Goal: Task Accomplishment & Management: Manage account settings

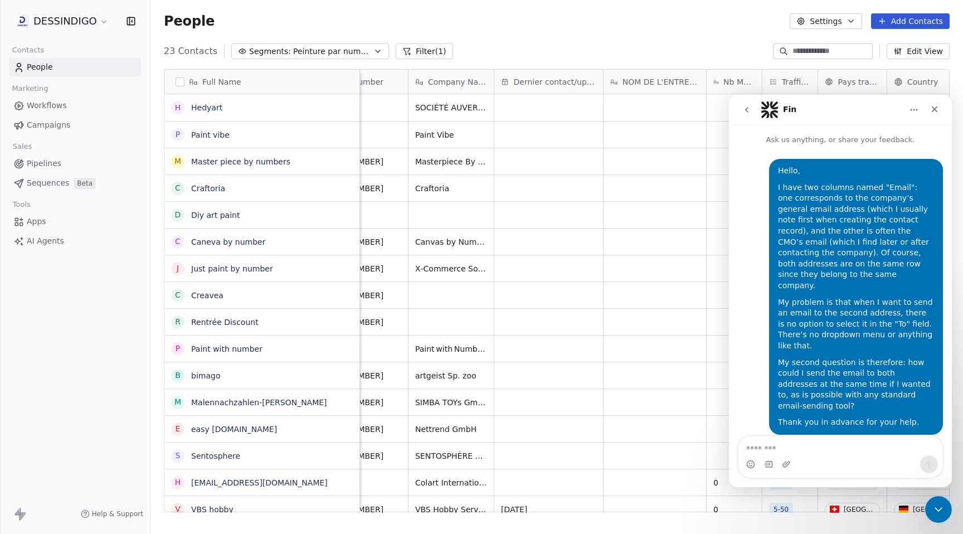
scroll to position [343, 0]
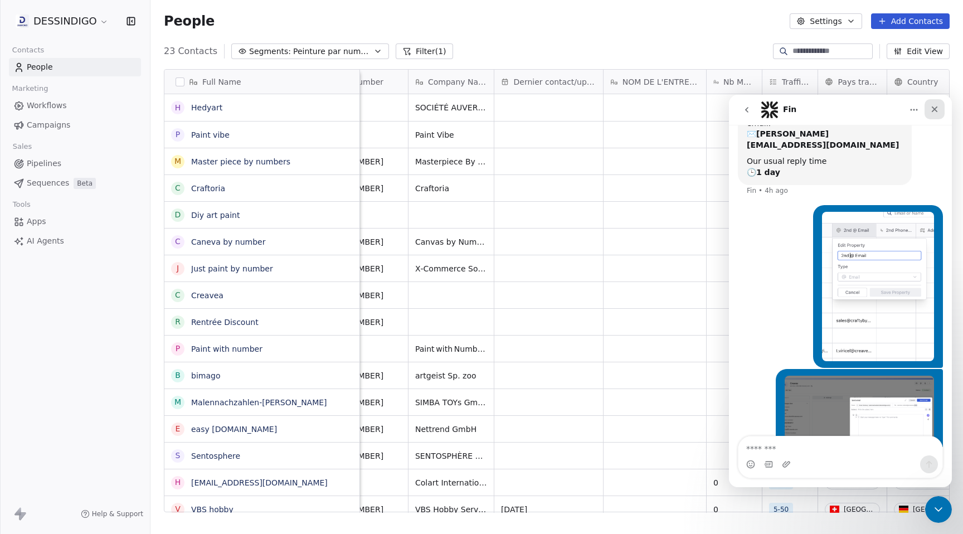
click at [937, 108] on icon "Close" at bounding box center [935, 109] width 9 height 9
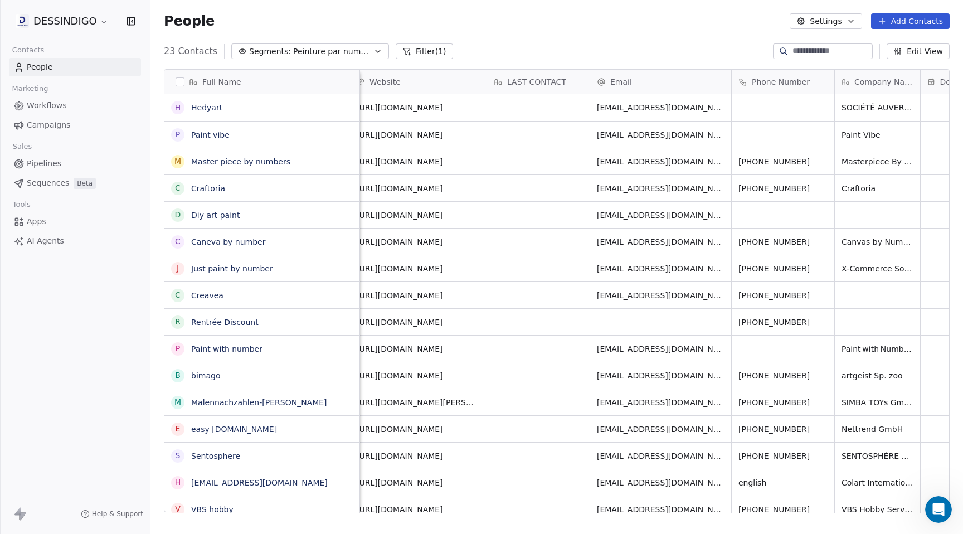
scroll to position [0, 337]
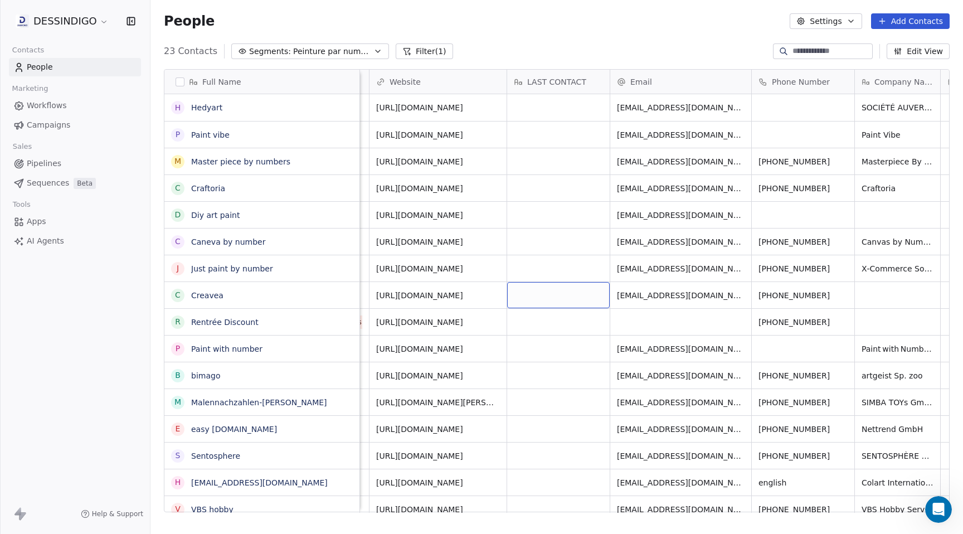
click at [543, 294] on div "grid" at bounding box center [558, 295] width 103 height 26
type textarea "**********"
click at [676, 295] on html "DESSINDIGO Contacts People Marketing Workflows Campaigns Sales Pipelines Sequen…" at bounding box center [481, 267] width 963 height 534
drag, startPoint x: 721, startPoint y: 293, endPoint x: 629, endPoint y: 295, distance: 92.6
click at [629, 295] on span "[EMAIL_ADDRESS][DOMAIN_NAME]" at bounding box center [684, 298] width 133 height 22
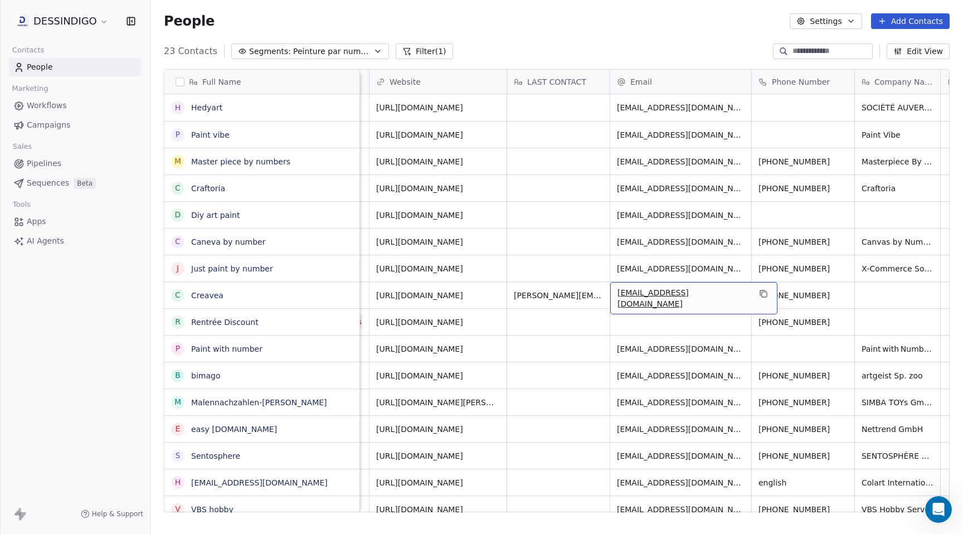
click at [629, 295] on span "[EMAIL_ADDRESS][DOMAIN_NAME]" at bounding box center [684, 298] width 133 height 22
drag, startPoint x: 724, startPoint y: 293, endPoint x: 613, endPoint y: 299, distance: 110.6
click at [613, 299] on input "**********" at bounding box center [681, 295] width 137 height 22
click at [817, 290] on html "DESSINDIGO Contacts People Marketing Workflows Campaigns Sales Pipelines Sequen…" at bounding box center [481, 267] width 963 height 534
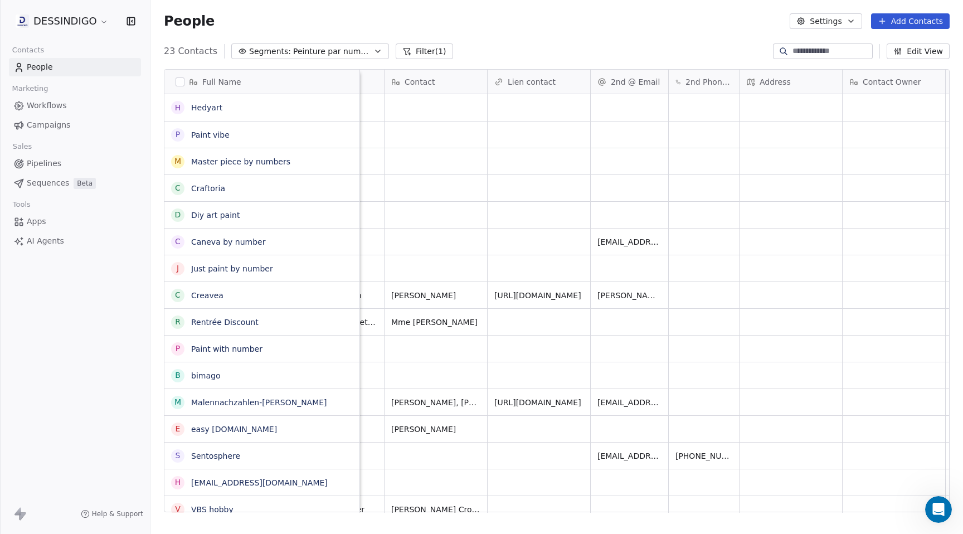
scroll to position [0, 2072]
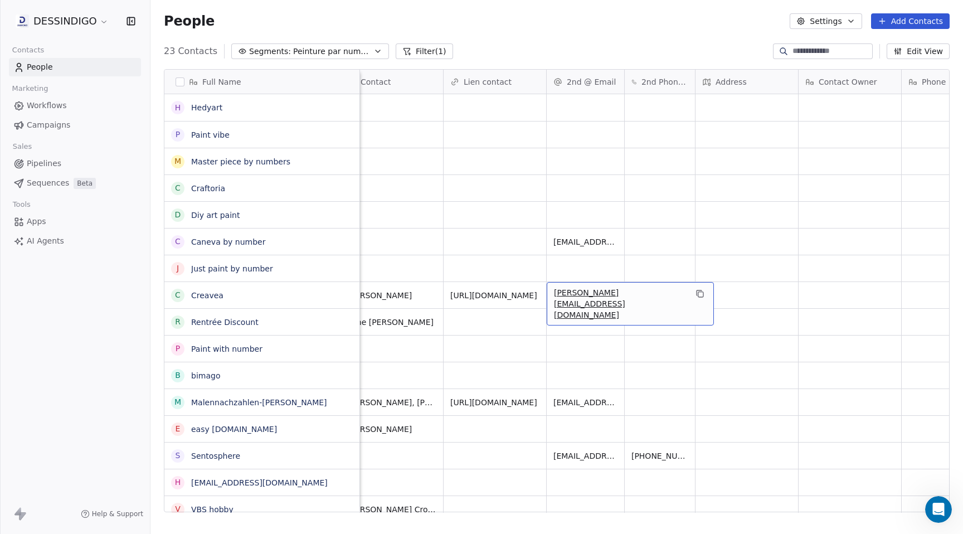
click at [616, 292] on span "[PERSON_NAME][EMAIL_ADDRESS][DOMAIN_NAME]" at bounding box center [620, 303] width 133 height 33
drag, startPoint x: 634, startPoint y: 293, endPoint x: 549, endPoint y: 287, distance: 86.1
click at [549, 287] on div "**********" at bounding box center [604, 295] width 113 height 27
type input "**********"
click at [525, 298] on html "DESSINDIGO Contacts People Marketing Workflows Campaigns Sales Pipelines Sequen…" at bounding box center [481, 267] width 963 height 534
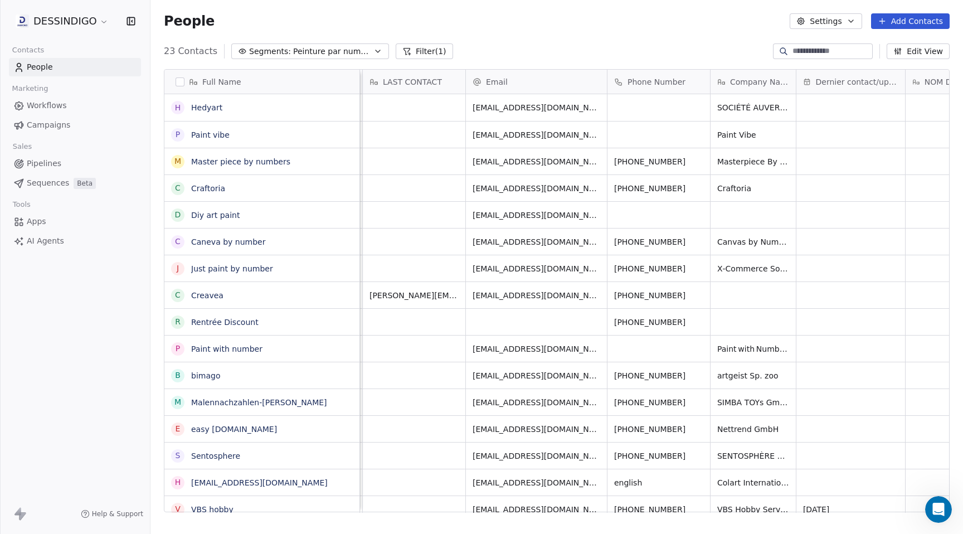
scroll to position [0, 418]
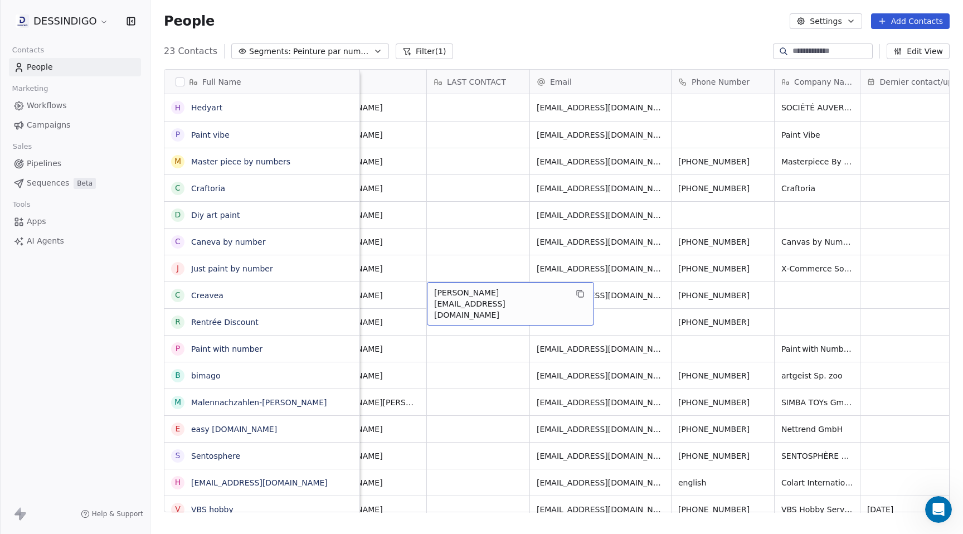
click at [517, 297] on div "[PERSON_NAME][EMAIL_ADDRESS][DOMAIN_NAME]" at bounding box center [510, 303] width 167 height 43
drag, startPoint x: 500, startPoint y: 295, endPoint x: 427, endPoint y: 293, distance: 73.6
click at [427, 293] on div "**********" at bounding box center [483, 300] width 113 height 36
click at [625, 298] on html "DESSINDIGO Contacts People Marketing Workflows Campaigns Sales Pipelines Sequen…" at bounding box center [481, 267] width 963 height 534
click at [638, 297] on span "[EMAIL_ADDRESS][DOMAIN_NAME]" at bounding box center [603, 298] width 133 height 22
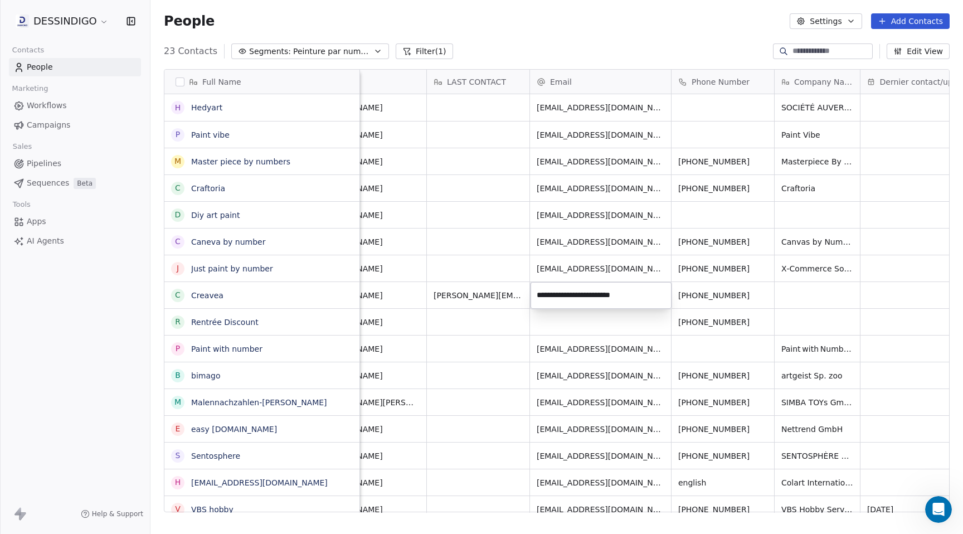
drag, startPoint x: 648, startPoint y: 297, endPoint x: 531, endPoint y: 296, distance: 117.1
click at [531, 296] on div "**********" at bounding box center [601, 295] width 141 height 27
type input "**********"
click at [468, 237] on html "DESSINDIGO Contacts People Marketing Workflows Campaigns Sales Pipelines Sequen…" at bounding box center [481, 267] width 963 height 534
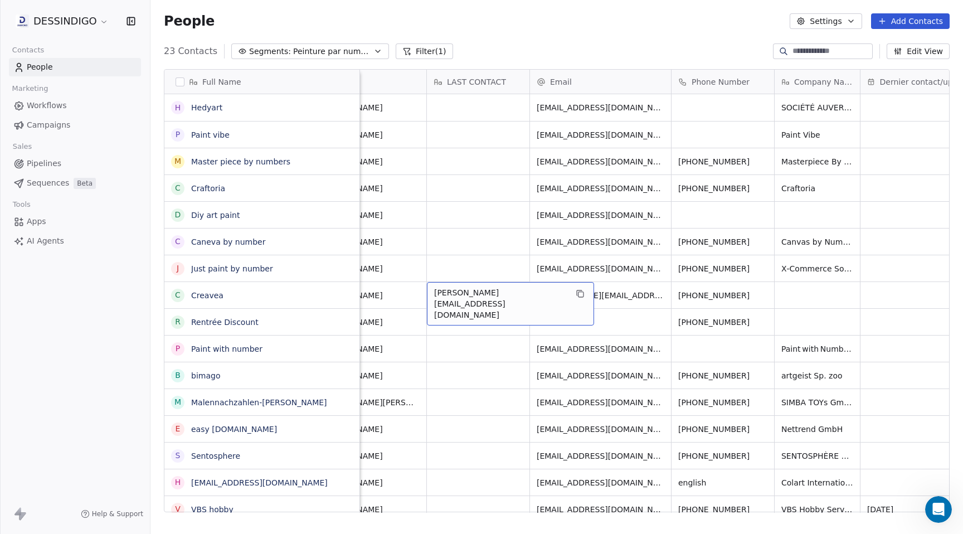
click at [495, 295] on span "[PERSON_NAME][EMAIL_ADDRESS][DOMAIN_NAME]" at bounding box center [500, 303] width 133 height 33
click at [495, 295] on textarea "**********" at bounding box center [484, 299] width 112 height 35
click at [488, 380] on html "DESSINDIGO Contacts People Marketing Workflows Campaigns Sales Pipelines Sequen…" at bounding box center [481, 267] width 963 height 534
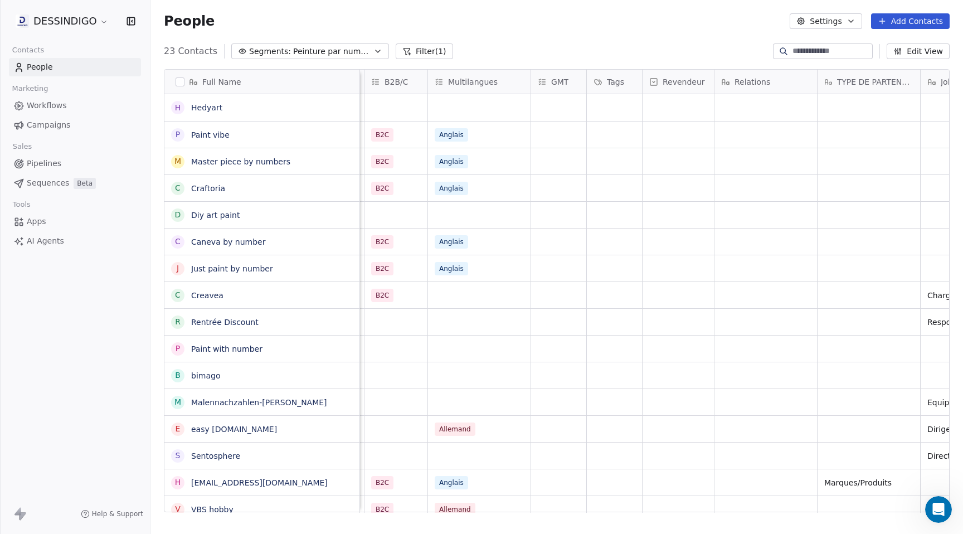
scroll to position [0, 1399]
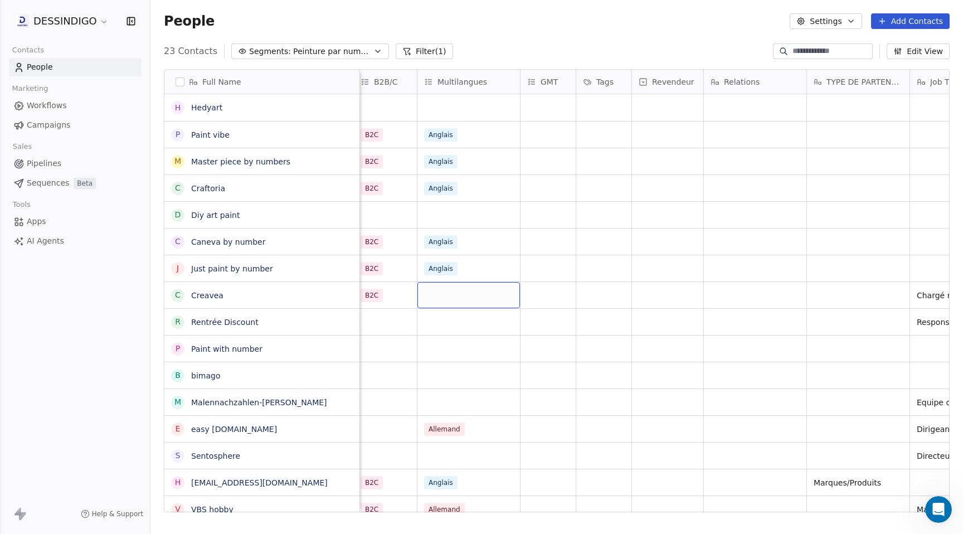
click at [472, 295] on div "grid" at bounding box center [469, 295] width 103 height 26
type input "*"
click at [508, 182] on html "DESSINDIGO Contacts People Marketing Workflows Campaigns Sales Pipelines Sequen…" at bounding box center [481, 267] width 963 height 534
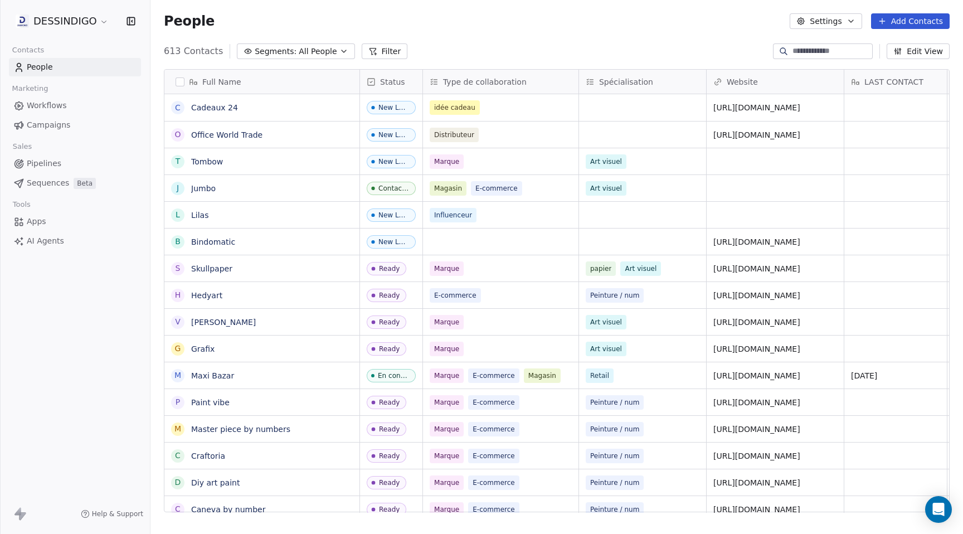
click at [319, 49] on span "All People" at bounding box center [318, 52] width 38 height 12
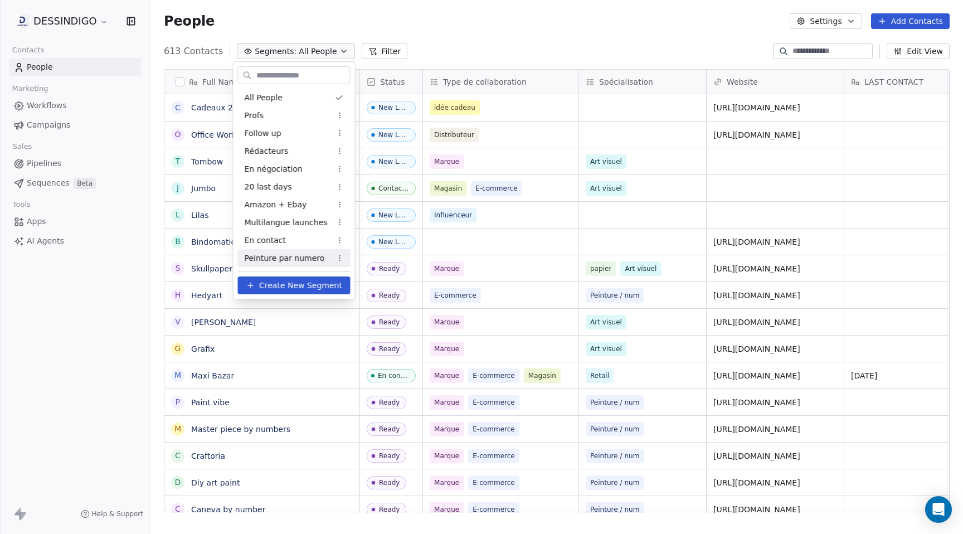
click at [304, 262] on span "Peinture par numero" at bounding box center [285, 259] width 80 height 12
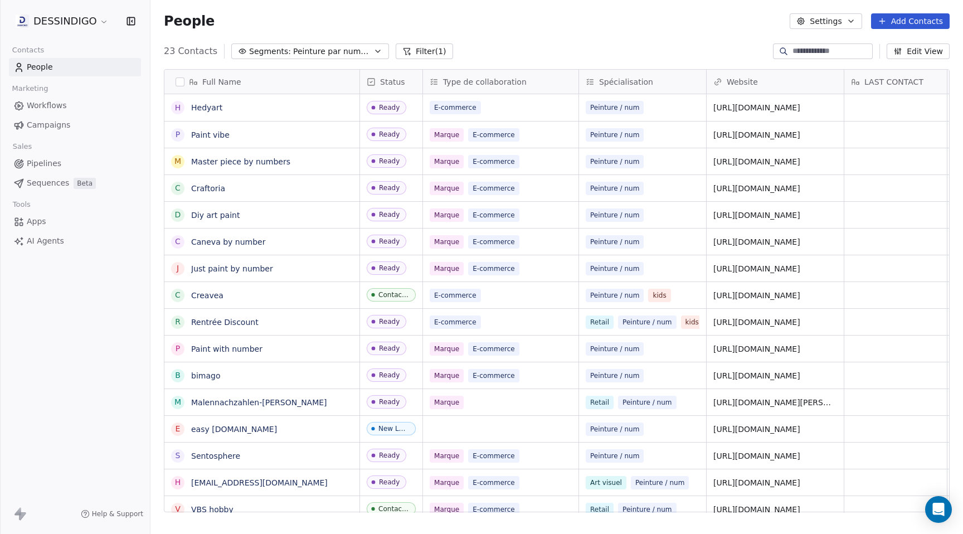
scroll to position [470, 813]
click at [206, 295] on link "Creavea" at bounding box center [207, 295] width 32 height 9
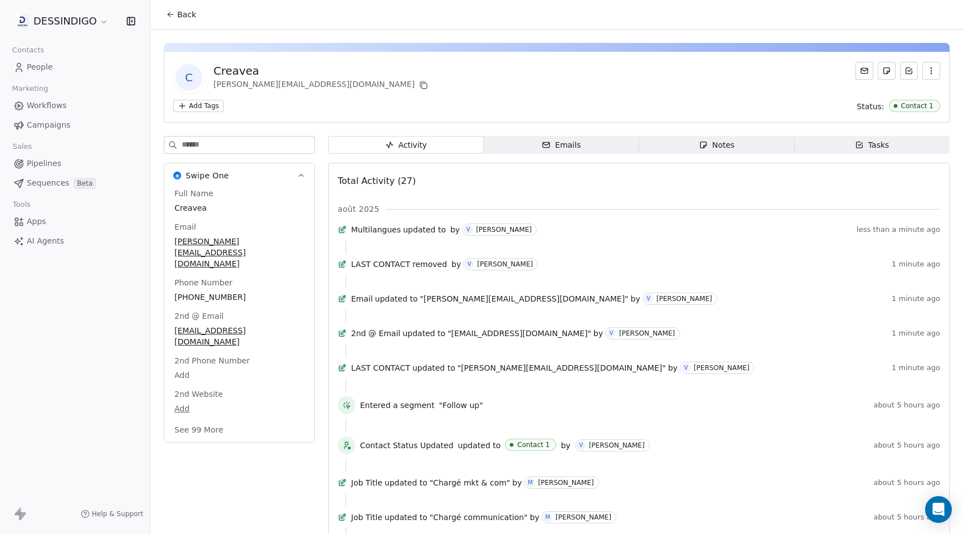
click at [587, 147] on span "Emails Emails" at bounding box center [562, 145] width 156 height 18
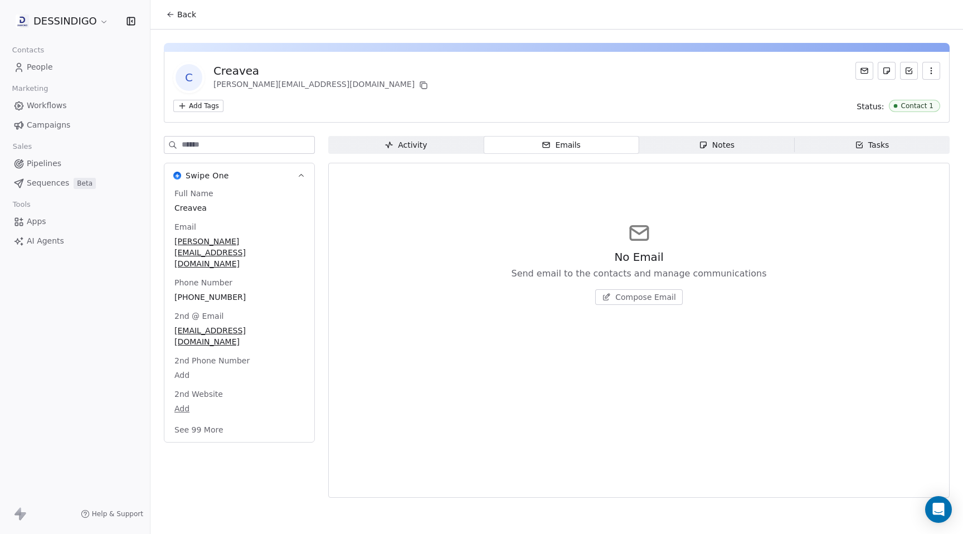
click at [634, 293] on span "Compose Email" at bounding box center [646, 297] width 61 height 11
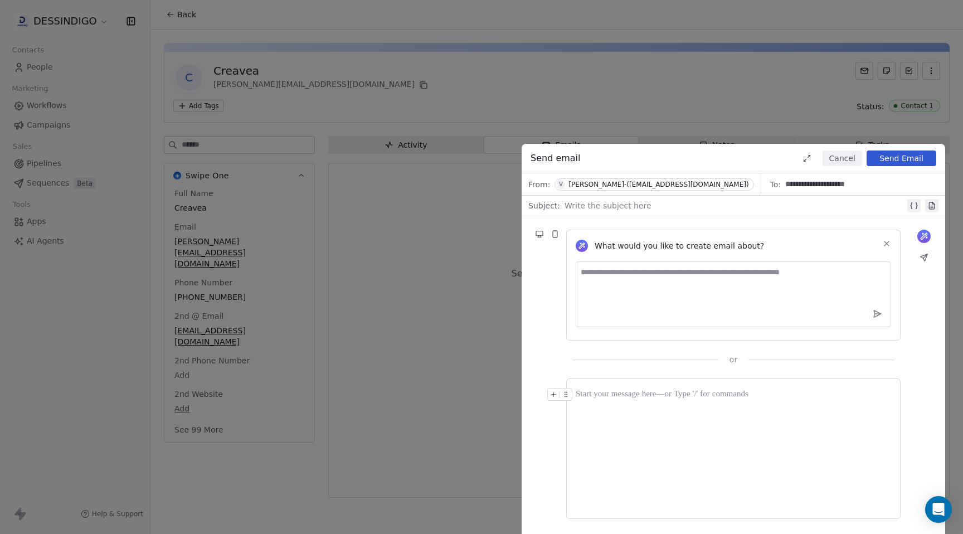
click at [676, 181] on div "Vince Renevey-(communication@dessindigo.com)" at bounding box center [659, 185] width 180 height 8
click at [611, 112] on div "**********" at bounding box center [481, 267] width 963 height 534
click at [829, 157] on button "Cancel" at bounding box center [843, 159] width 40 height 16
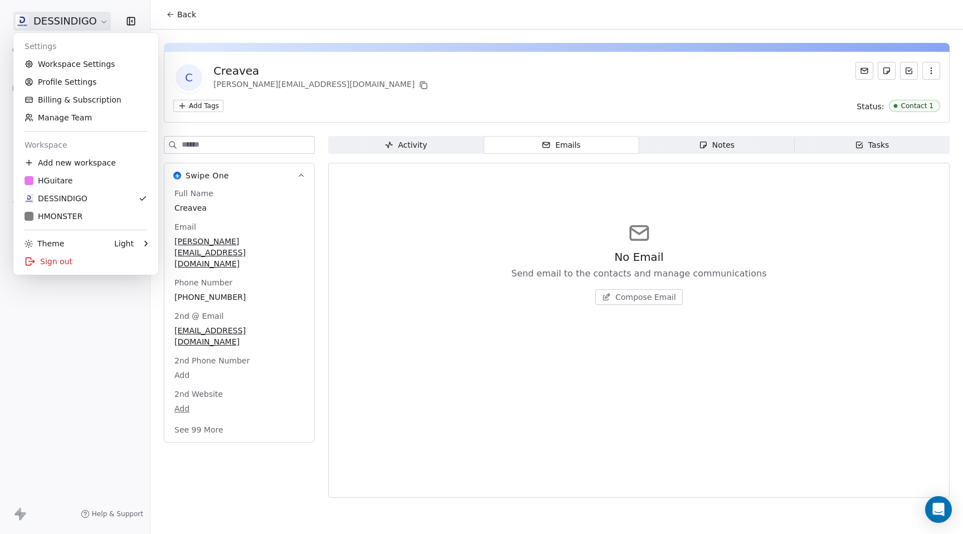
click at [75, 18] on html "DESSINDIGO Contacts People Marketing Workflows Campaigns Sales Pipelines Sequen…" at bounding box center [481, 267] width 963 height 534
click at [70, 62] on link "Workspace Settings" at bounding box center [86, 64] width 136 height 18
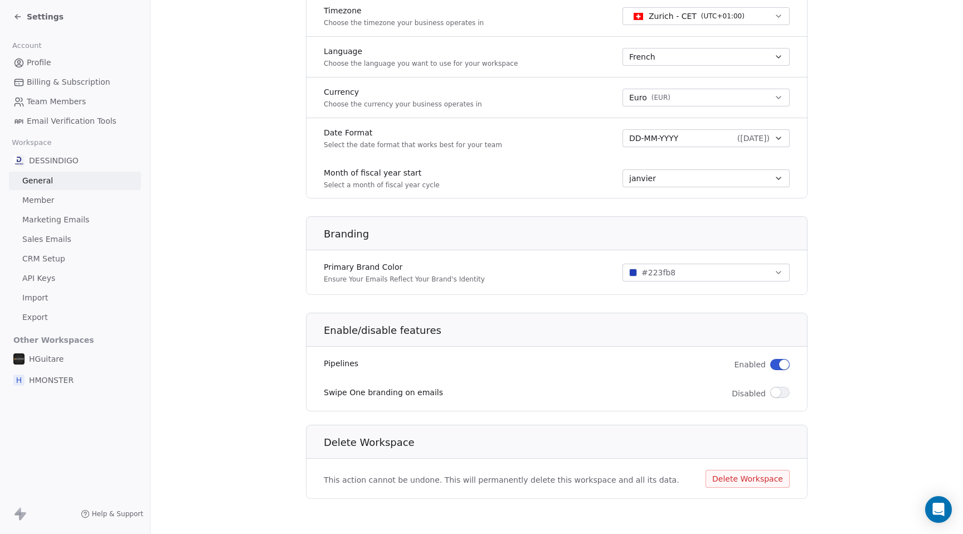
scroll to position [510, 0]
click at [45, 198] on span "Member" at bounding box center [38, 201] width 32 height 12
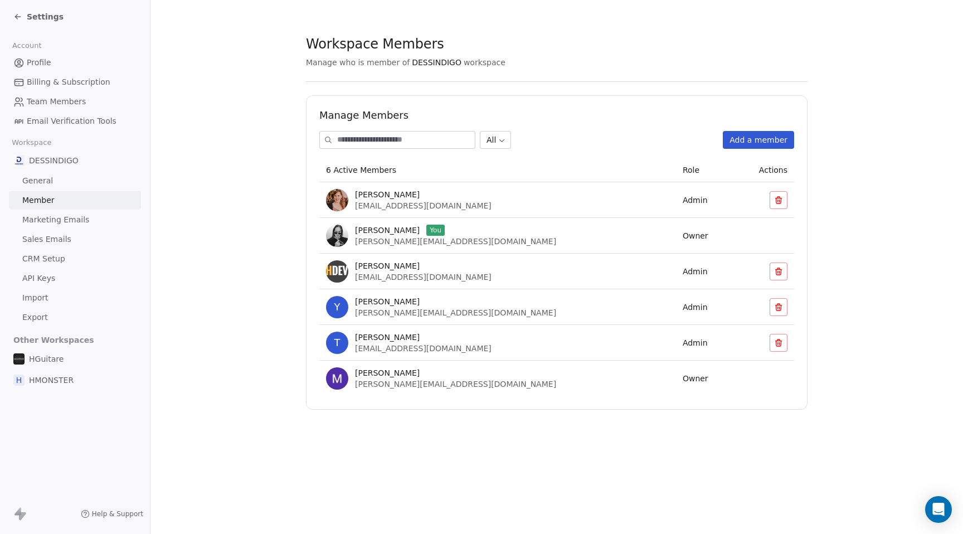
click at [532, 223] on td "Vince Renevey You vincent@hmonster.ch" at bounding box center [497, 236] width 357 height 36
click at [52, 218] on span "Marketing Emails" at bounding box center [55, 220] width 67 height 12
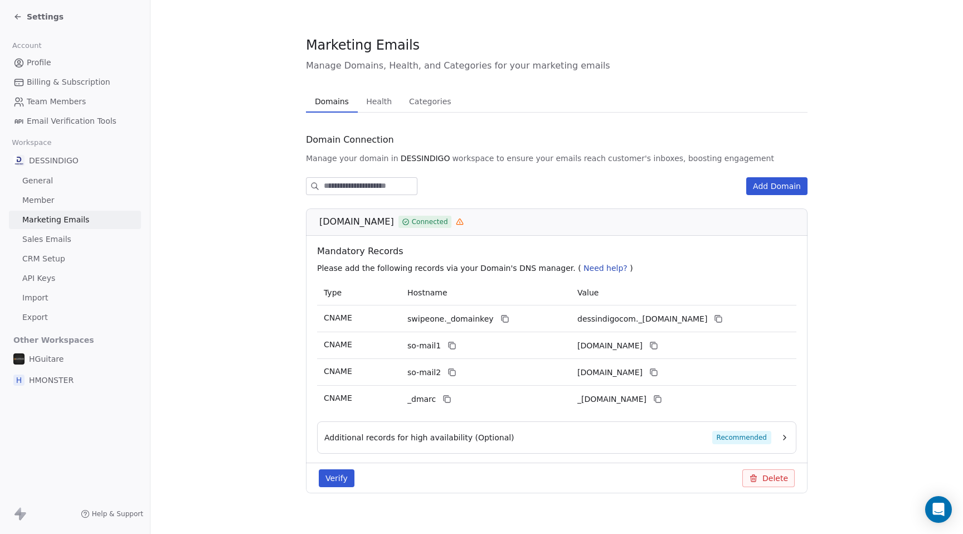
click at [894, 269] on section "Marketing Emails Manage Domains, Health, and Categories for your marketing emai…" at bounding box center [557, 273] width 813 height 547
click at [530, 170] on div "Domain Connection Manage your domain in DESSINDIGO workspace to ensure your ema…" at bounding box center [557, 320] width 502 height 381
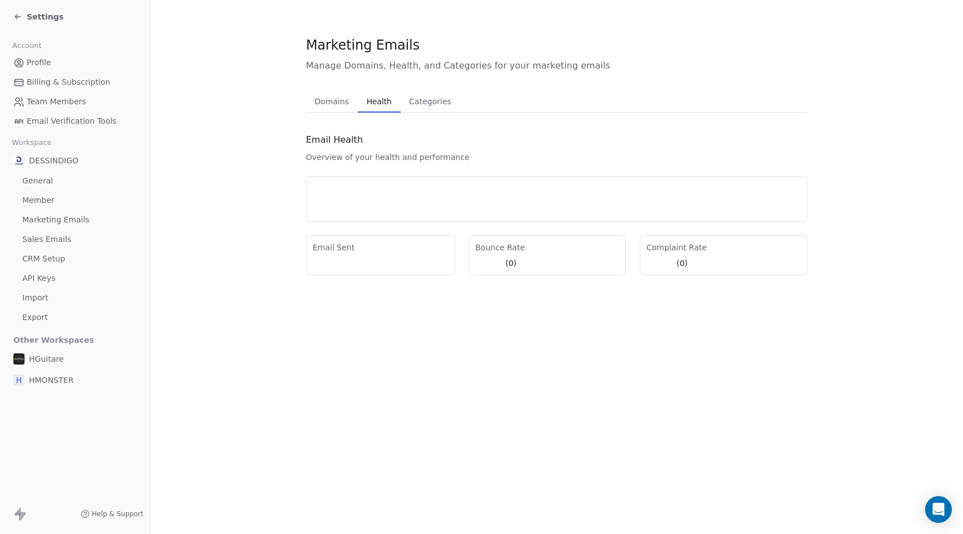
click at [381, 98] on span "Health" at bounding box center [379, 102] width 34 height 16
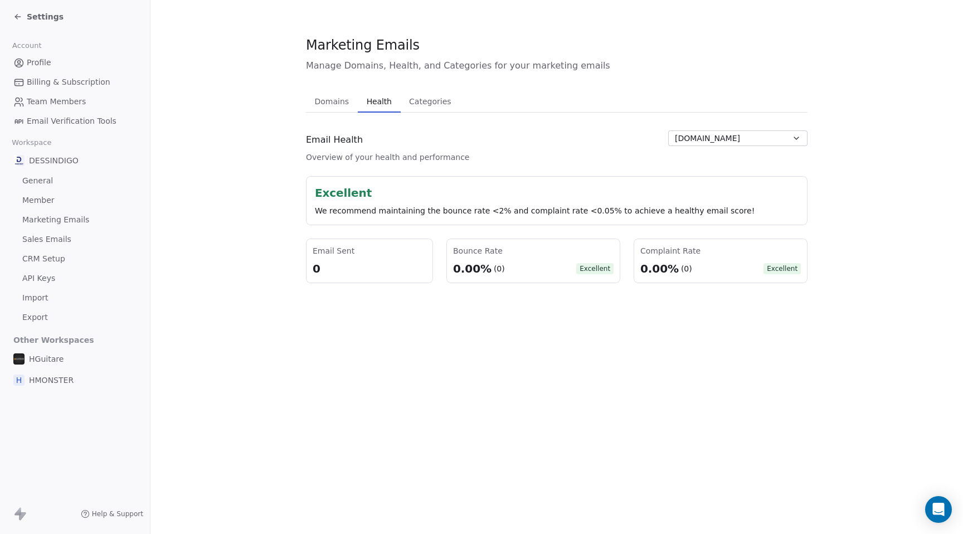
click at [422, 104] on span "Categories" at bounding box center [430, 102] width 51 height 16
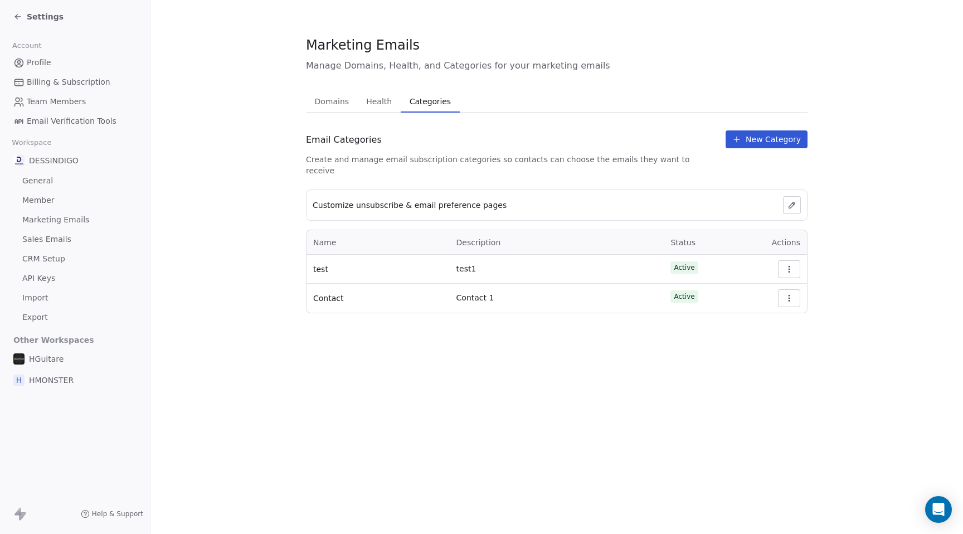
click at [411, 294] on div "Contact" at bounding box center [378, 298] width 130 height 16
drag, startPoint x: 415, startPoint y: 157, endPoint x: 487, endPoint y: 164, distance: 72.3
click at [487, 164] on span "Create and manage email subscription categories so contacts can choose the emai…" at bounding box center [511, 165] width 411 height 22
click at [557, 156] on span "Create and manage email subscription categories so contacts can choose the emai…" at bounding box center [511, 165] width 411 height 22
click at [791, 201] on icon at bounding box center [792, 205] width 9 height 9
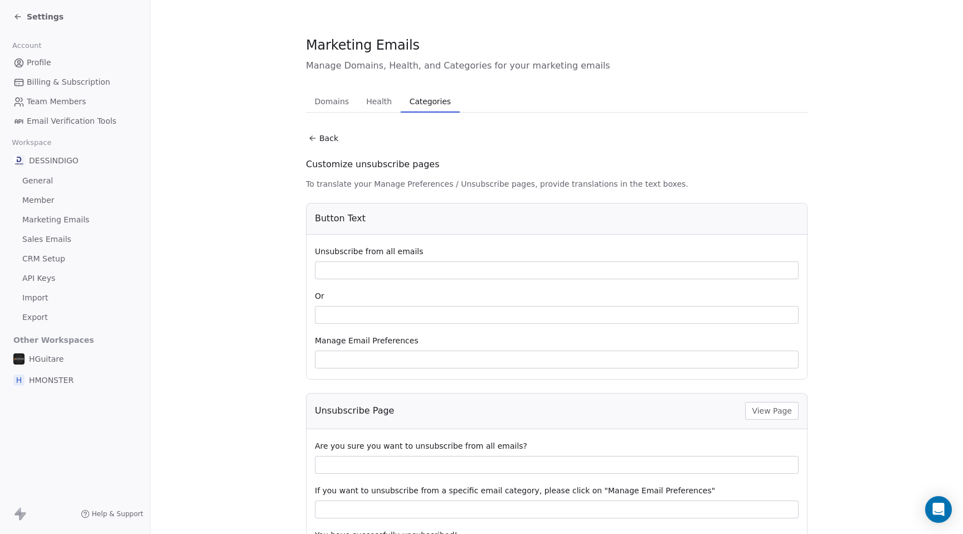
click at [378, 106] on span "Health" at bounding box center [379, 102] width 35 height 16
click at [319, 98] on span "Domains" at bounding box center [332, 102] width 43 height 16
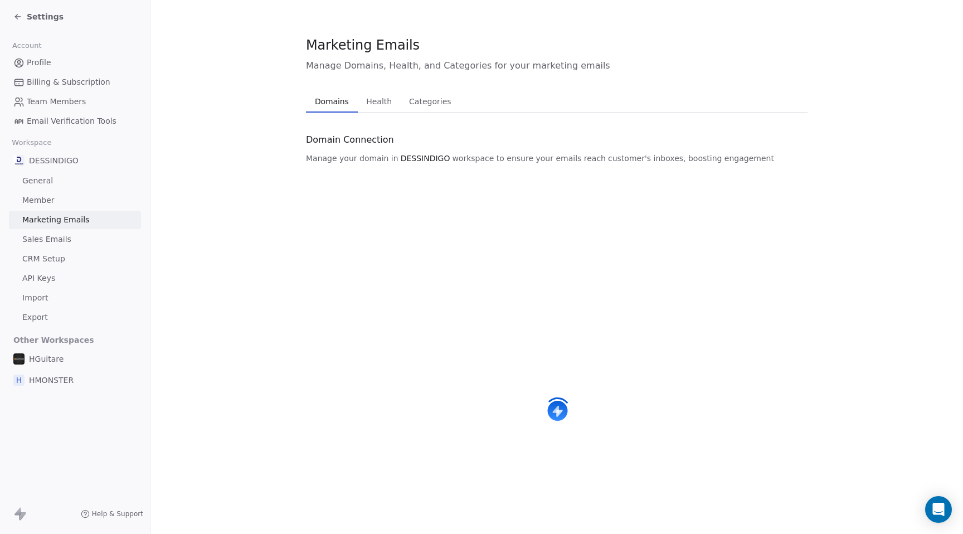
click at [338, 96] on span "Domains" at bounding box center [332, 102] width 43 height 16
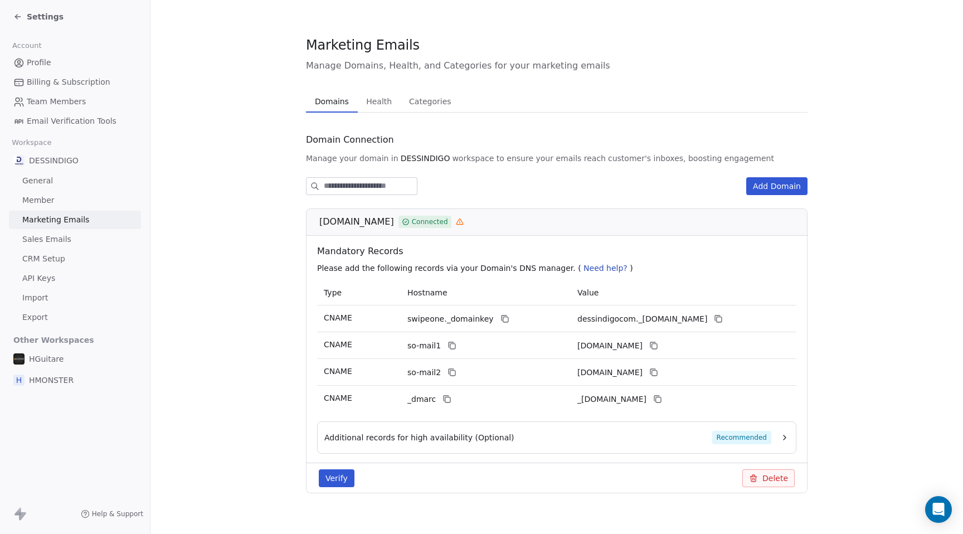
click at [878, 355] on section "Marketing Emails Manage Domains, Health, and Categories for your marketing emai…" at bounding box center [557, 273] width 813 height 547
click at [554, 438] on div "Additional records for high availability (Optional) Recommended" at bounding box center [547, 437] width 447 height 13
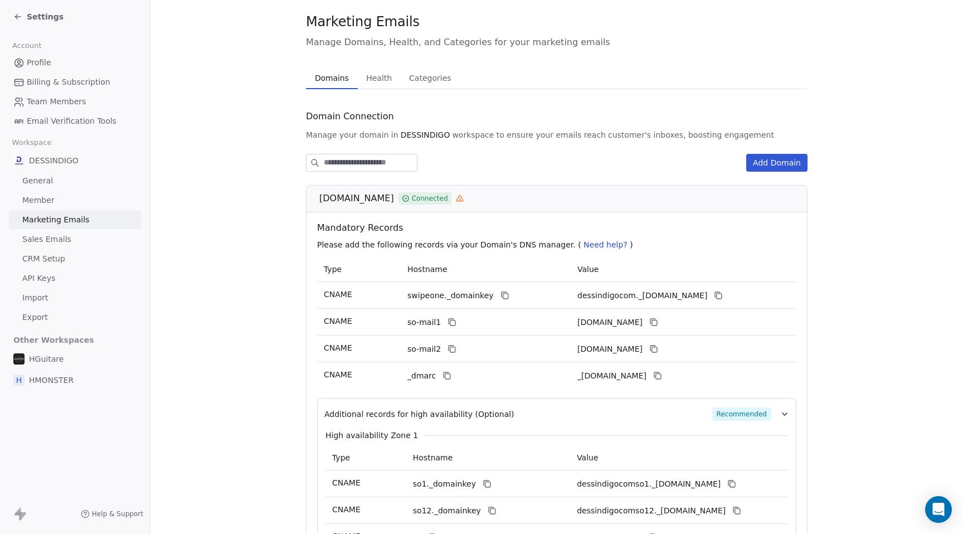
scroll to position [18, 0]
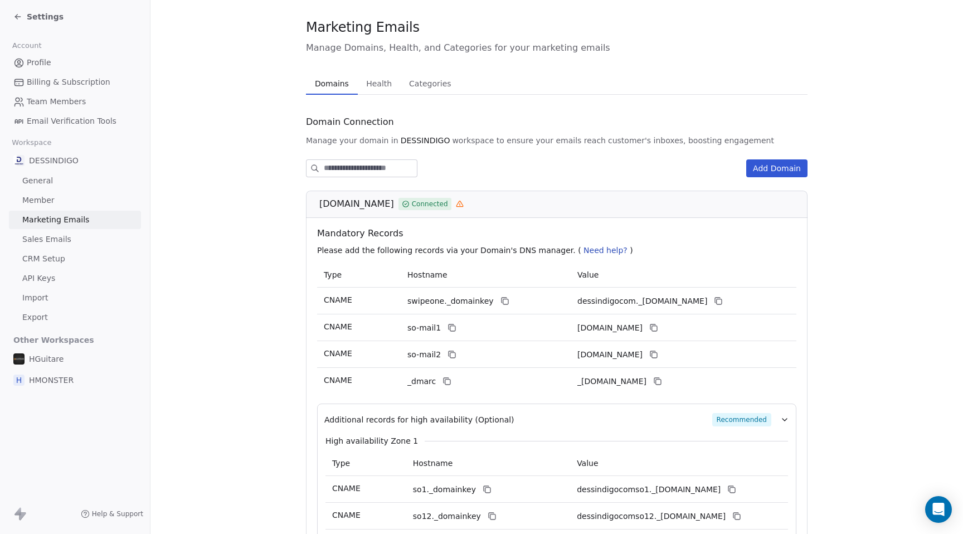
click at [768, 163] on button "Add Domain" at bounding box center [777, 168] width 61 height 18
click at [565, 135] on div "Connect a Domain Enter Domain Name Connect Please do NOT enter http or www or a…" at bounding box center [481, 267] width 963 height 534
click at [507, 71] on div "Marketing Emails Manage Domains, Health, and Categories for your marketing emai…" at bounding box center [557, 320] width 502 height 605
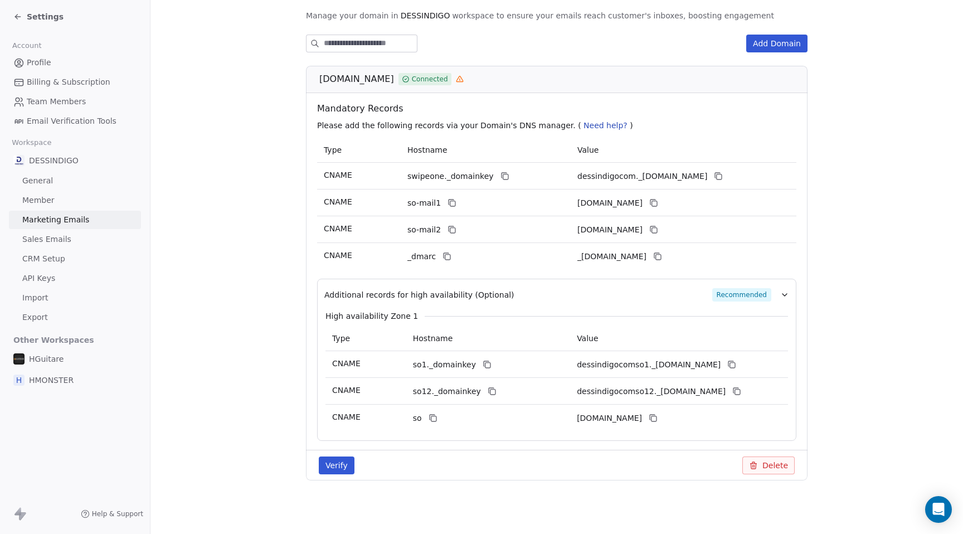
click at [260, 428] on section "Marketing Emails Manage Domains, Health, and Categories for your marketing emai…" at bounding box center [557, 195] width 813 height 677
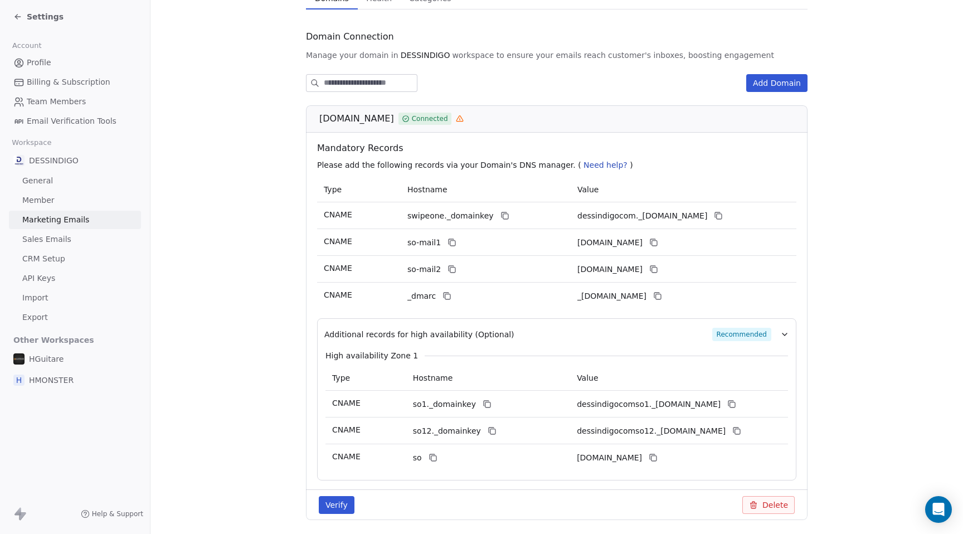
scroll to position [105, 0]
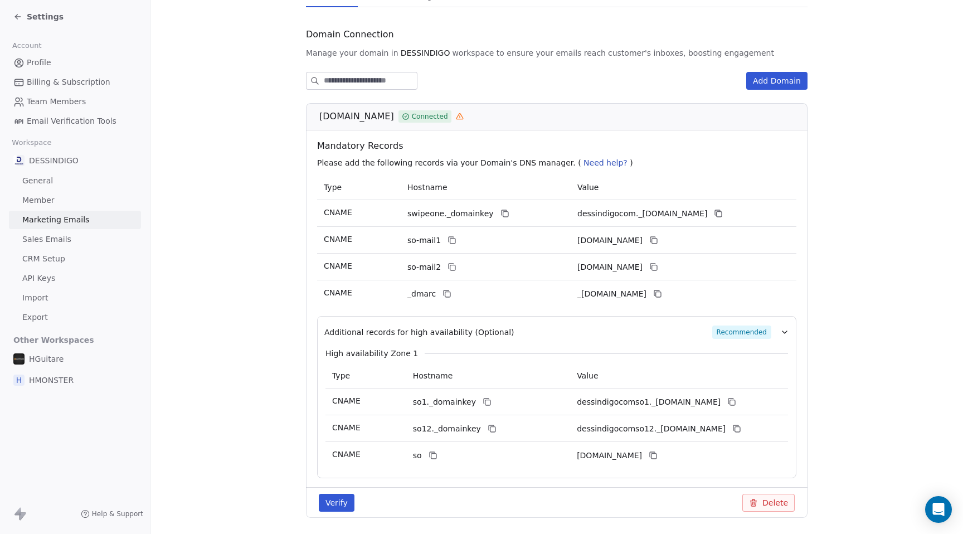
click at [61, 243] on span "Sales Emails" at bounding box center [46, 240] width 49 height 12
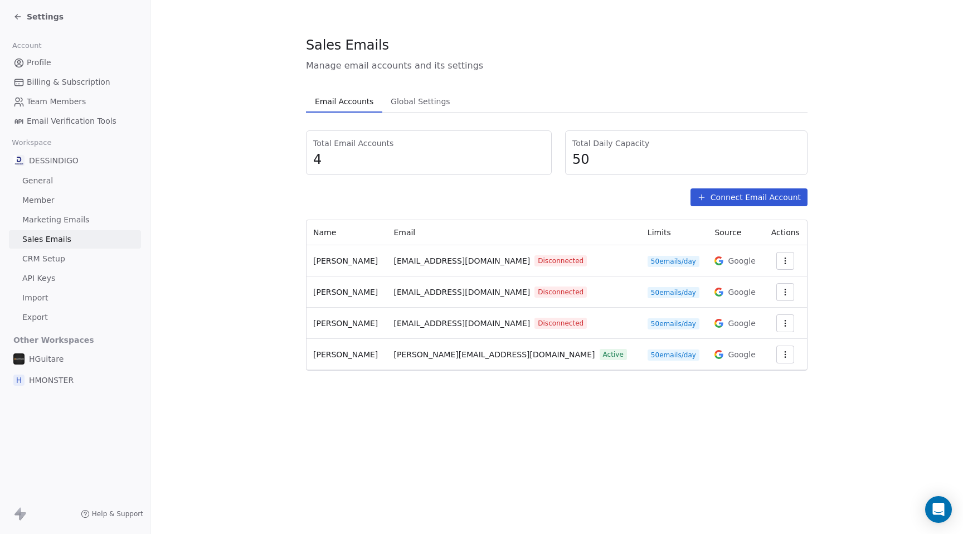
click at [782, 197] on button "Connect Email Account" at bounding box center [749, 197] width 117 height 18
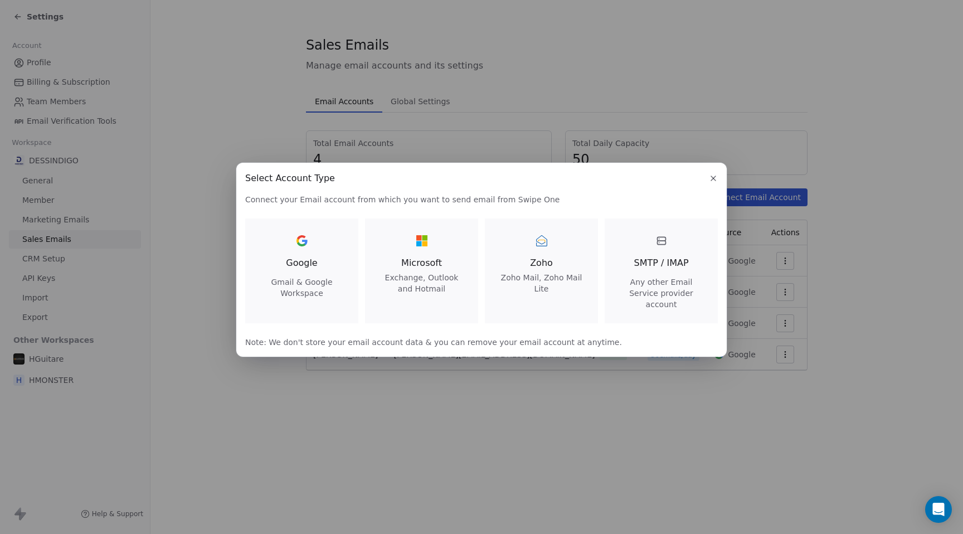
click at [313, 269] on span "Google" at bounding box center [301, 262] width 31 height 13
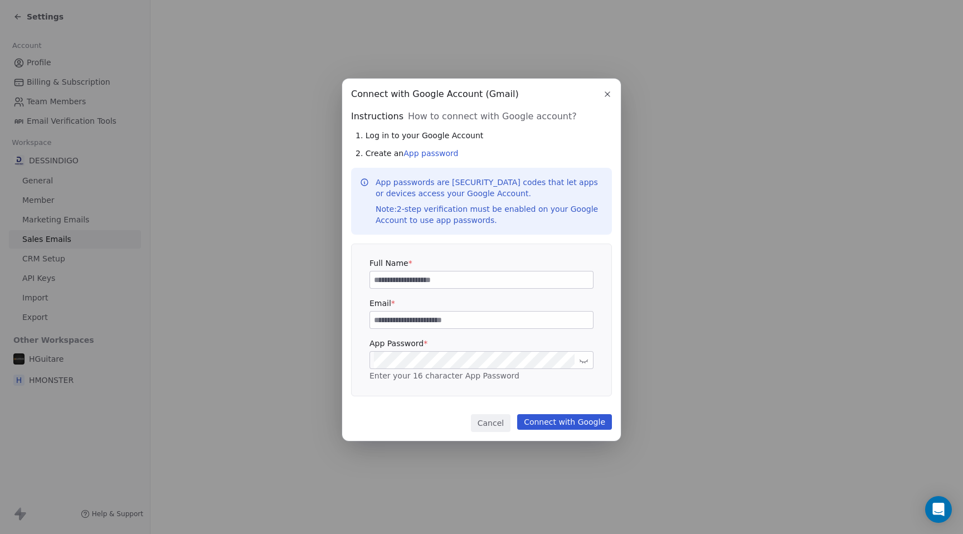
click at [461, 281] on input at bounding box center [481, 280] width 223 height 17
type input "*******"
click at [423, 322] on input at bounding box center [481, 320] width 223 height 17
click at [583, 358] on icon at bounding box center [584, 360] width 8 height 8
drag, startPoint x: 415, startPoint y: 93, endPoint x: 438, endPoint y: 98, distance: 23.4
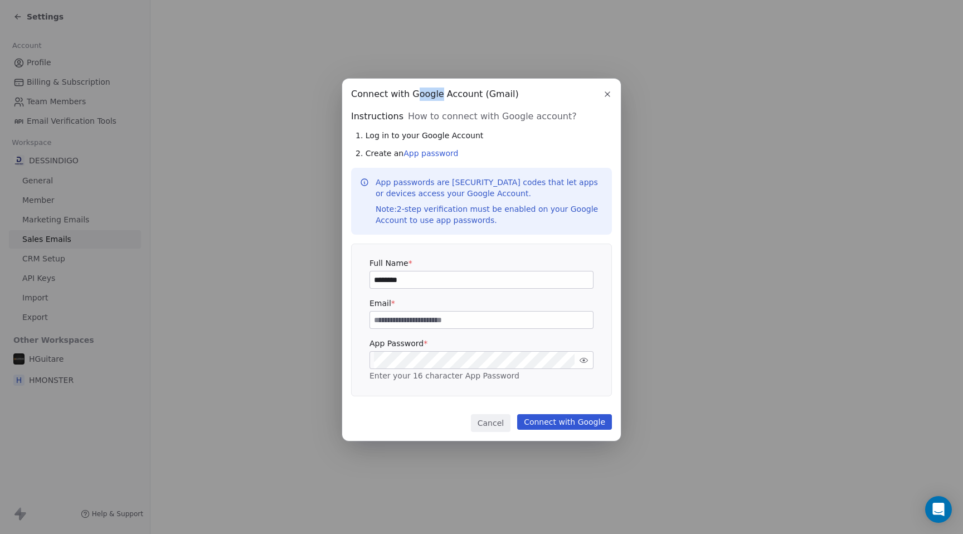
click at [438, 98] on span "Connect with Google Account (Gmail)" at bounding box center [435, 94] width 168 height 13
click at [482, 115] on span "How to connect with Google account?" at bounding box center [492, 116] width 169 height 13
click at [608, 91] on icon "button" at bounding box center [607, 94] width 9 height 9
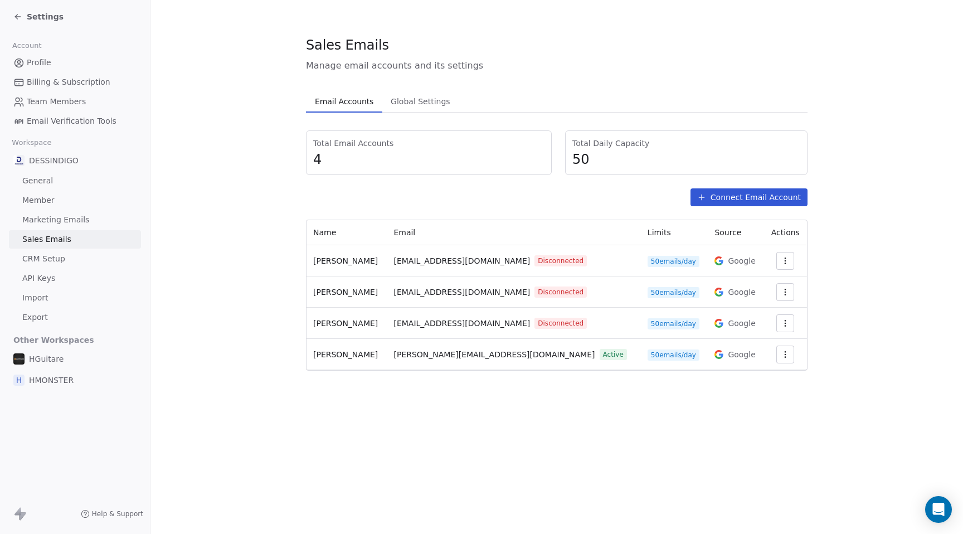
click at [52, 260] on span "CRM Setup" at bounding box center [43, 259] width 43 height 12
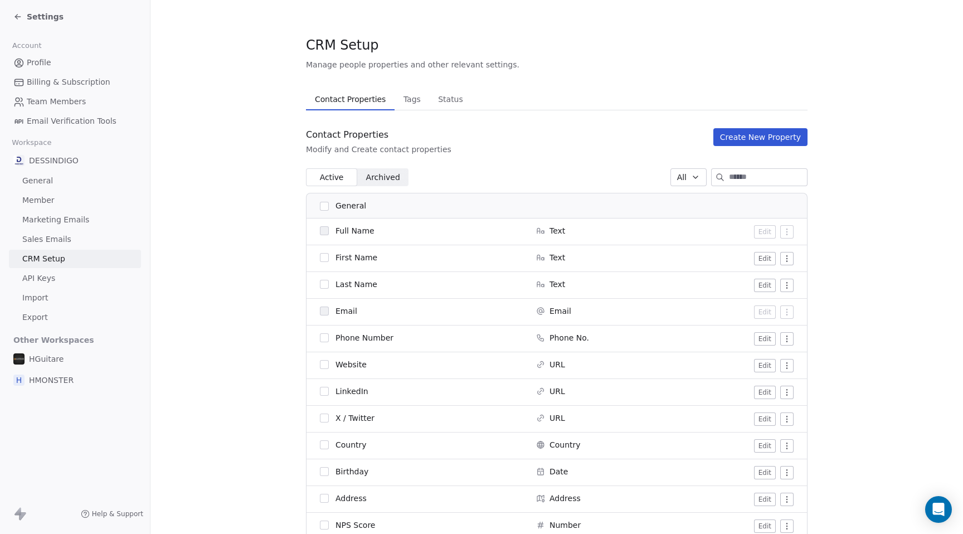
click at [61, 239] on span "Sales Emails" at bounding box center [46, 240] width 49 height 12
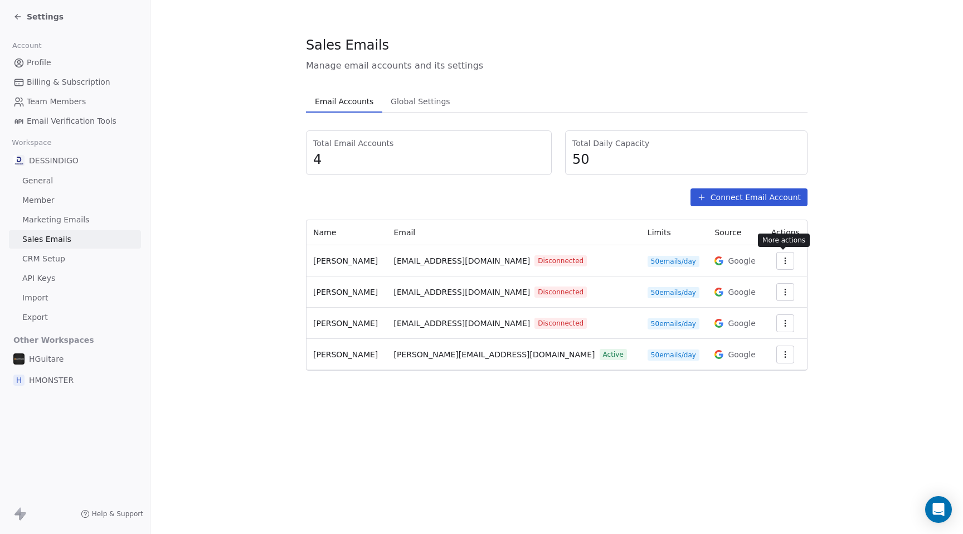
click at [781, 260] on icon "button" at bounding box center [785, 260] width 9 height 9
click at [745, 304] on span "Delete" at bounding box center [755, 304] width 26 height 12
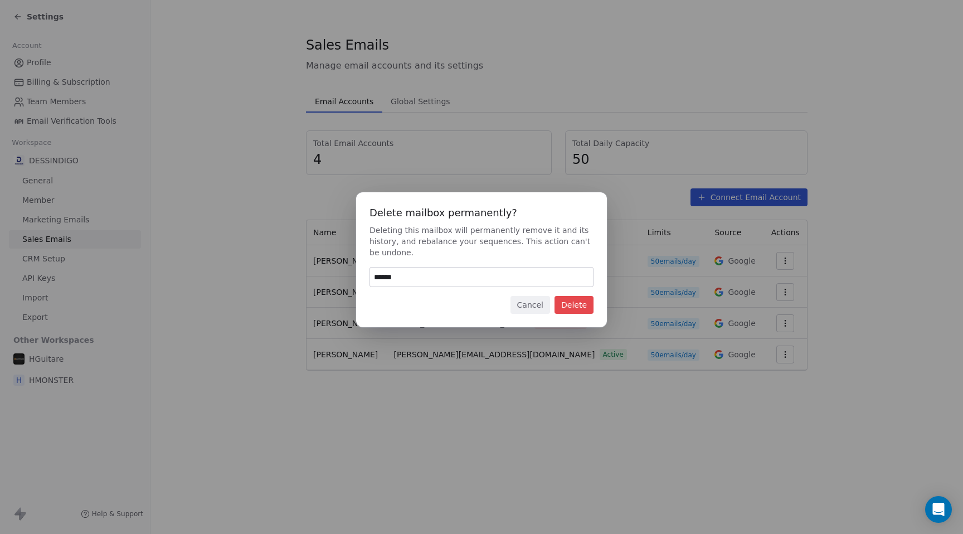
type input "******"
click at [593, 304] on button "Delete" at bounding box center [574, 305] width 39 height 18
click at [578, 303] on button "Delete" at bounding box center [574, 305] width 39 height 18
click at [573, 305] on button "Delete" at bounding box center [574, 305] width 39 height 18
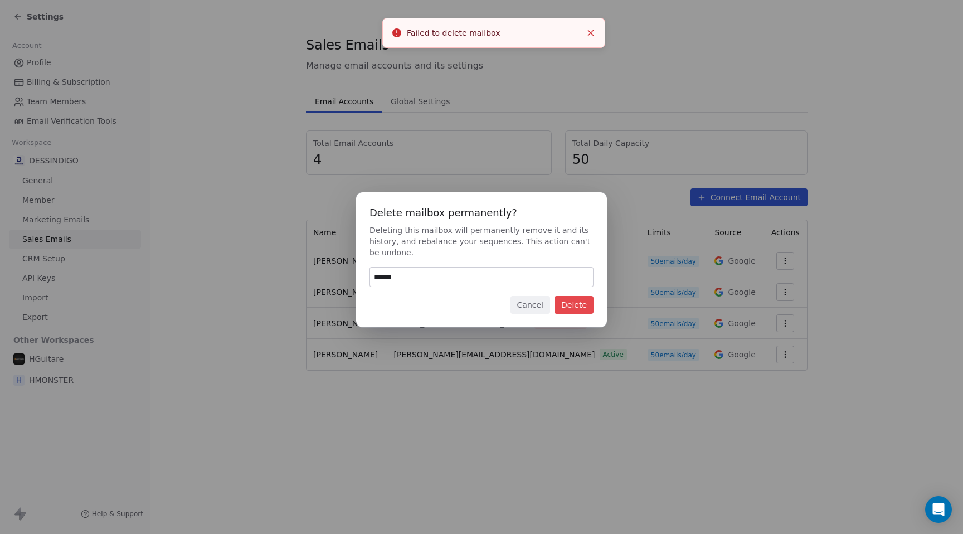
click at [526, 305] on button "Cancel" at bounding box center [531, 305] width 40 height 18
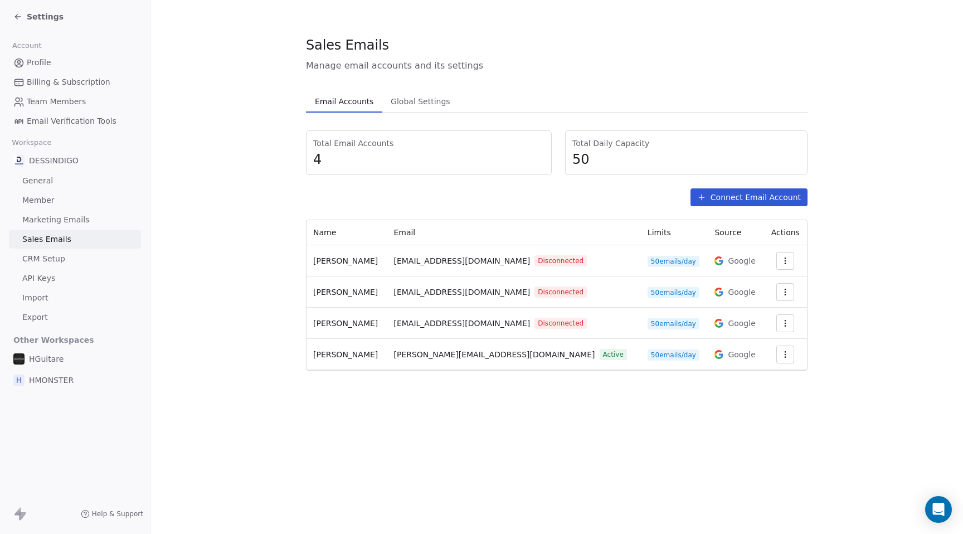
click at [786, 260] on icon "button" at bounding box center [786, 260] width 1 height 1
click at [763, 314] on div "Reconnect Delete" at bounding box center [756, 295] width 77 height 45
click at [744, 304] on span "Delete" at bounding box center [755, 304] width 26 height 12
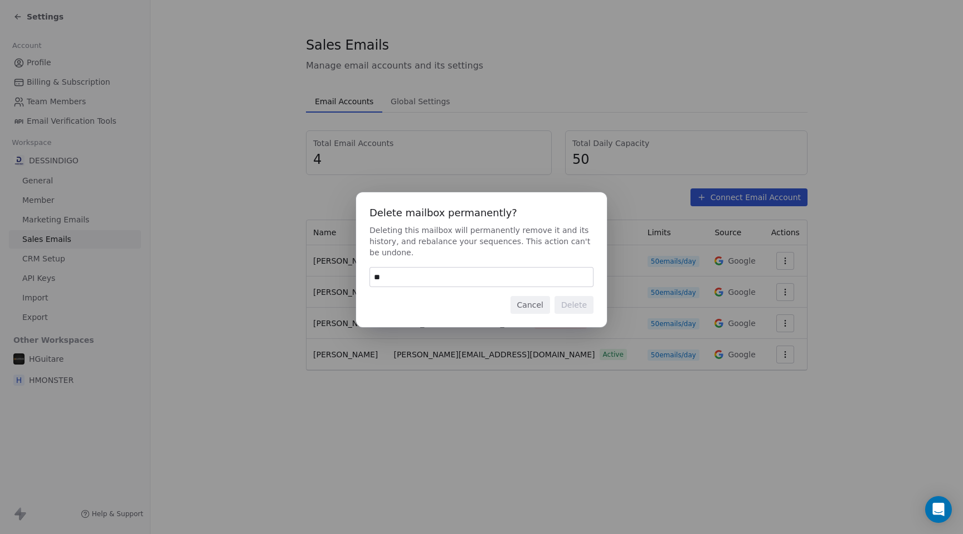
type input "*"
type input "******"
click at [577, 303] on button "Delete" at bounding box center [574, 305] width 39 height 18
click at [548, 307] on button "Cancel" at bounding box center [531, 305] width 40 height 18
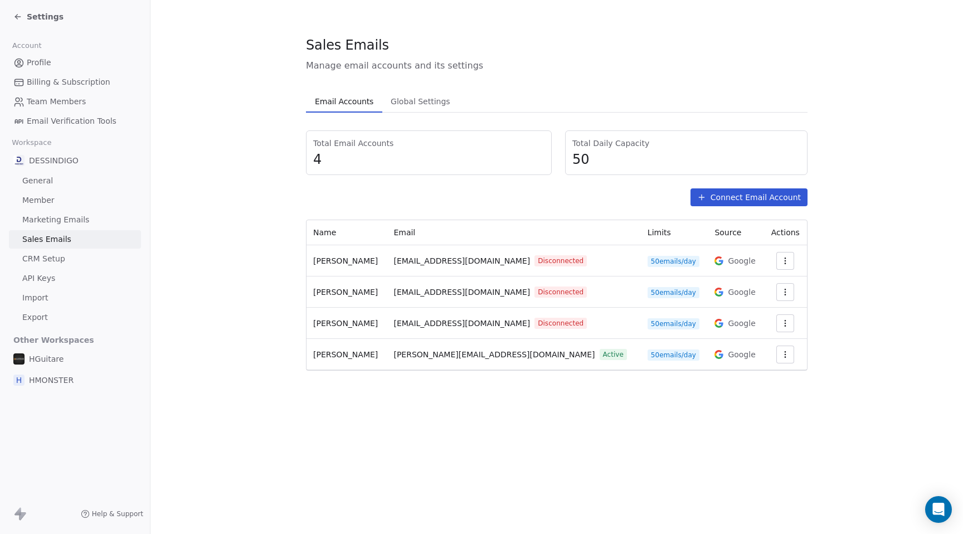
click at [769, 198] on button "Connect Email Account" at bounding box center [749, 197] width 117 height 18
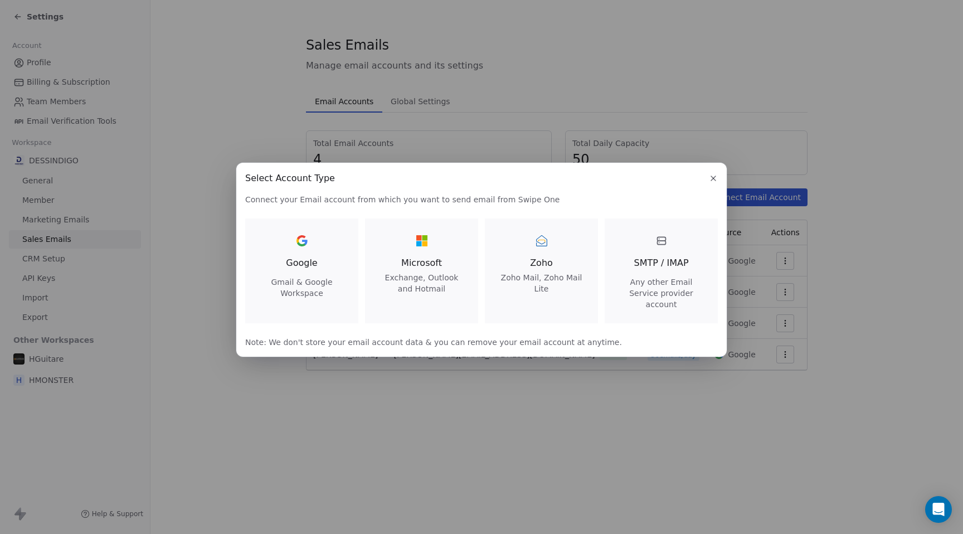
click at [304, 269] on span "Google" at bounding box center [301, 262] width 31 height 13
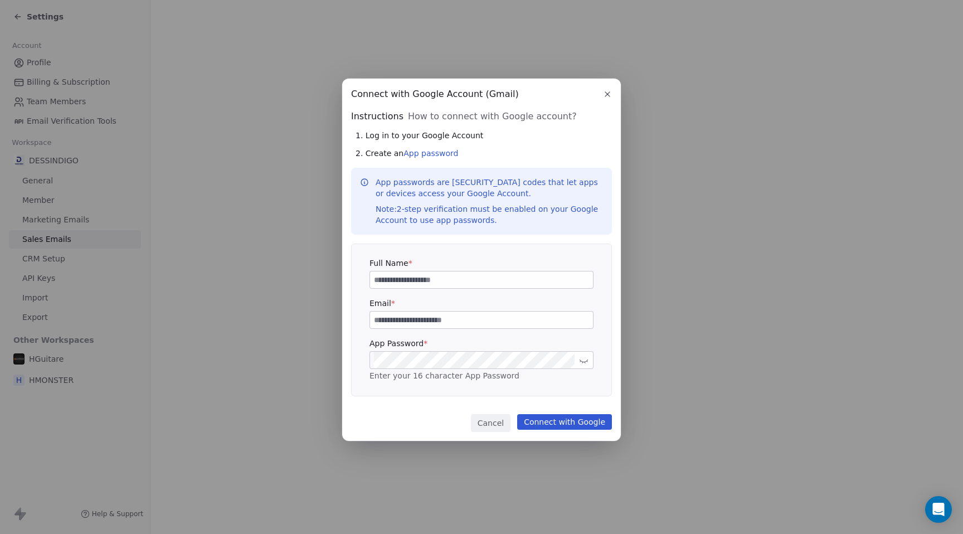
click at [392, 282] on input at bounding box center [481, 280] width 223 height 17
type input "*******"
click at [400, 321] on input at bounding box center [481, 320] width 223 height 17
drag, startPoint x: 484, startPoint y: 321, endPoint x: 364, endPoint y: 320, distance: 119.9
click at [364, 320] on div "**********" at bounding box center [482, 320] width 260 height 152
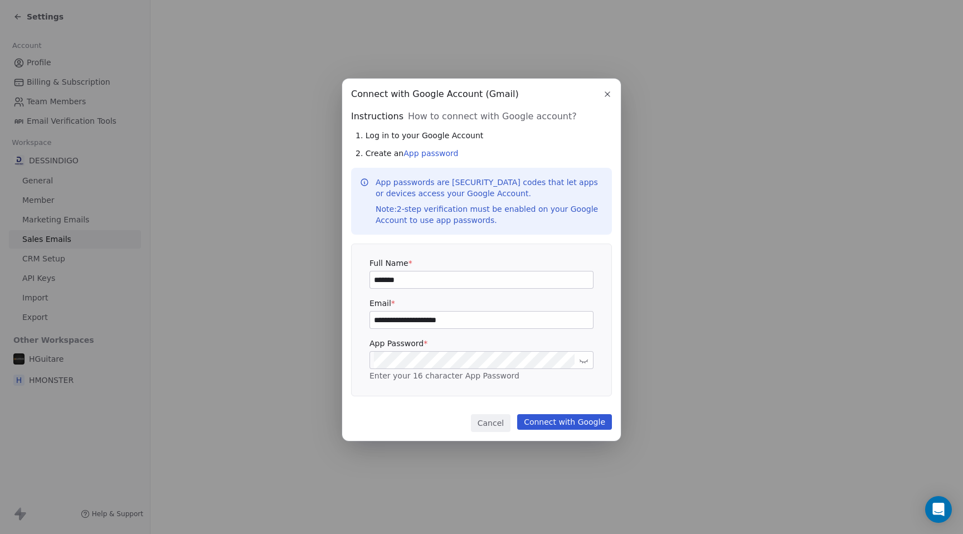
type input "**********"
drag, startPoint x: 513, startPoint y: 375, endPoint x: 385, endPoint y: 376, distance: 127.7
click at [385, 376] on div "App Password * Enter your 16 character App Password" at bounding box center [482, 360] width 224 height 45
drag, startPoint x: 561, startPoint y: 211, endPoint x: 569, endPoint y: 220, distance: 12.2
click at [569, 220] on div "Note: 2-step verification must be enabled on your Google Account to use app pas…" at bounding box center [489, 215] width 227 height 22
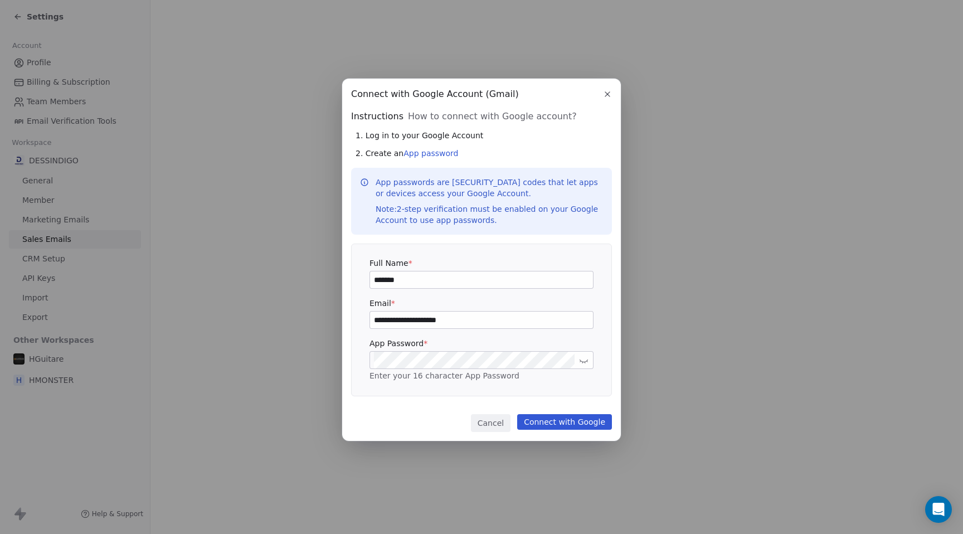
click at [569, 220] on div "Note: 2-step verification must be enabled on your Google Account to use app pas…" at bounding box center [489, 215] width 227 height 22
click at [495, 224] on div "Note: 2-step verification must be enabled on your Google Account to use app pas…" at bounding box center [489, 215] width 227 height 22
click at [565, 424] on button "Connect with Google" at bounding box center [564, 422] width 95 height 16
click at [606, 92] on icon "button" at bounding box center [607, 94] width 9 height 9
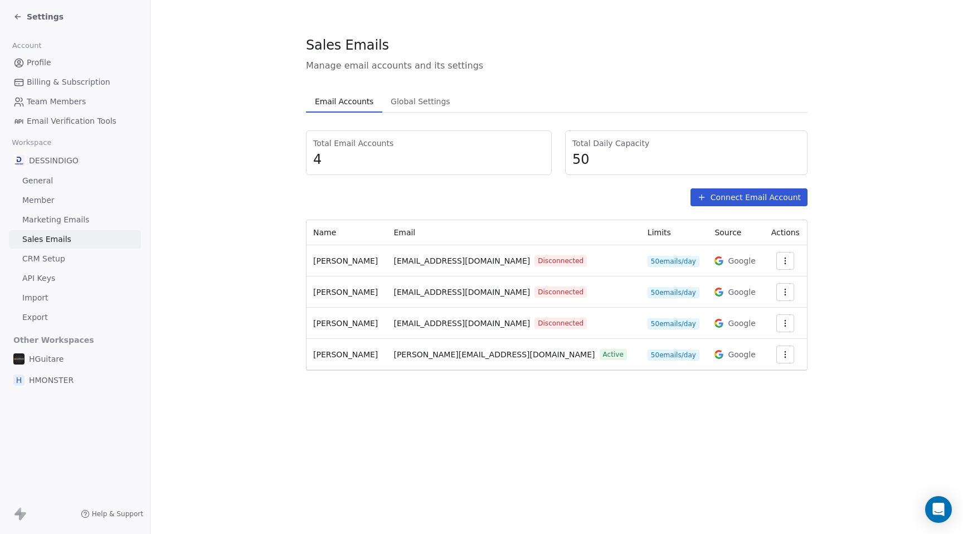
click at [263, 258] on section "Sales Emails Manage email accounts and its settings Email Accounts Email Accoun…" at bounding box center [557, 203] width 813 height 406
click at [516, 458] on div "Sales Emails Manage email accounts and its settings Email Accounts Email Accoun…" at bounding box center [557, 267] width 813 height 534
click at [728, 352] on span "Google" at bounding box center [741, 354] width 27 height 11
click at [216, 298] on section "Sales Emails Manage email accounts and its settings Email Accounts Email Accoun…" at bounding box center [557, 203] width 813 height 406
click at [35, 13] on span "Settings" at bounding box center [45, 16] width 37 height 11
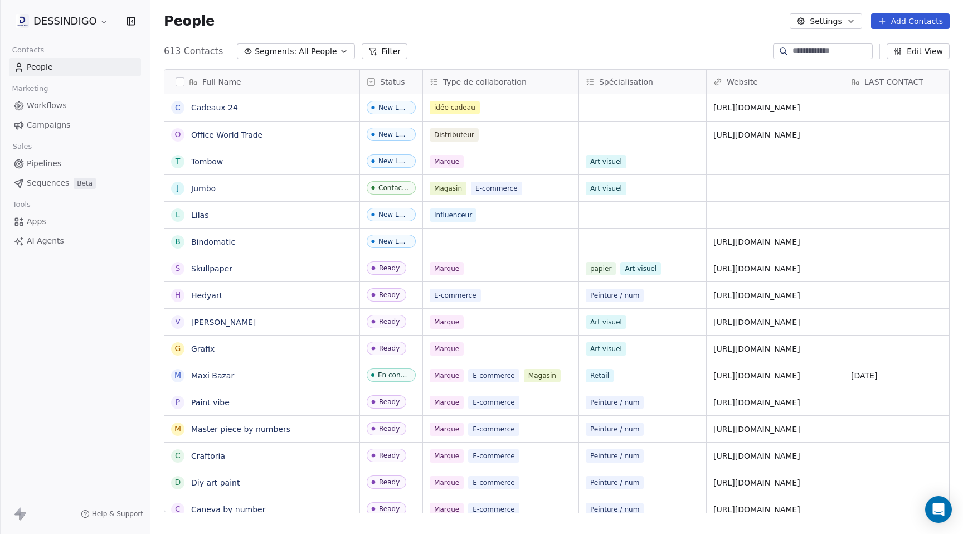
scroll to position [470, 813]
click at [47, 167] on span "Pipelines" at bounding box center [44, 164] width 35 height 12
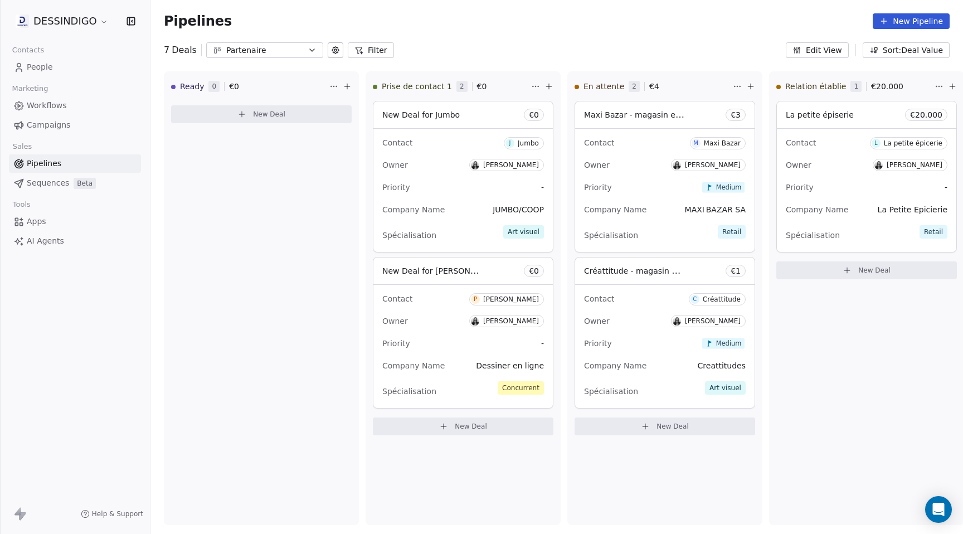
click at [42, 66] on span "People" at bounding box center [40, 67] width 26 height 12
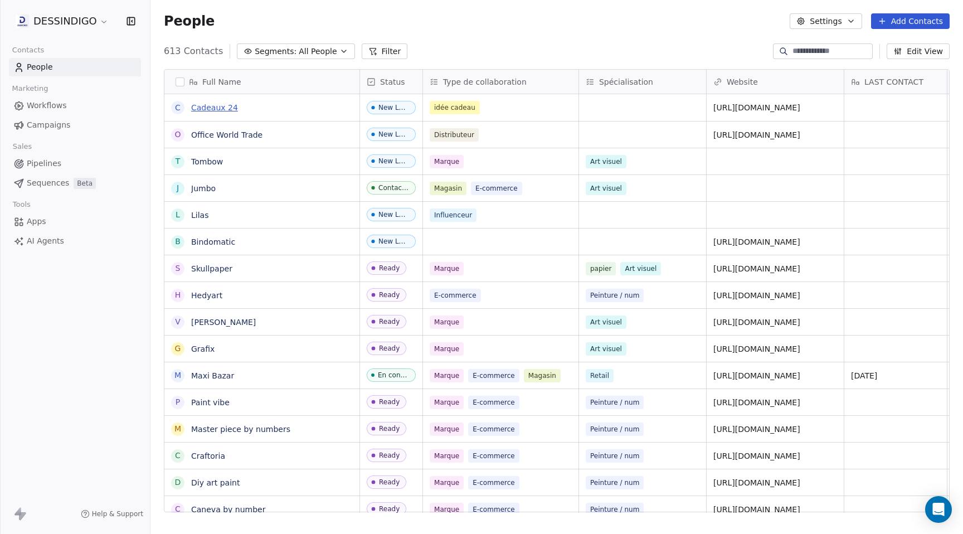
scroll to position [470, 813]
click at [309, 46] on span "All People" at bounding box center [318, 52] width 38 height 12
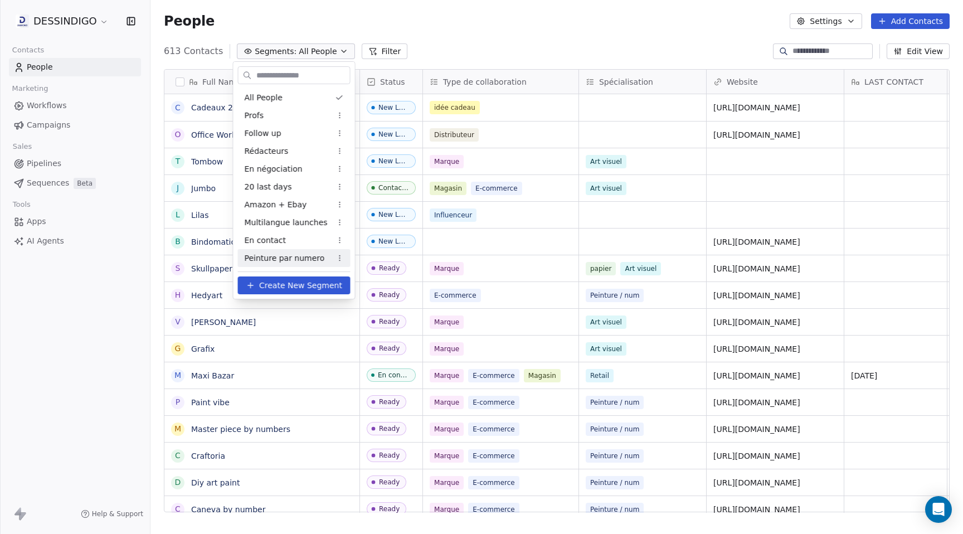
click at [271, 256] on span "Peinture par numero" at bounding box center [285, 259] width 80 height 12
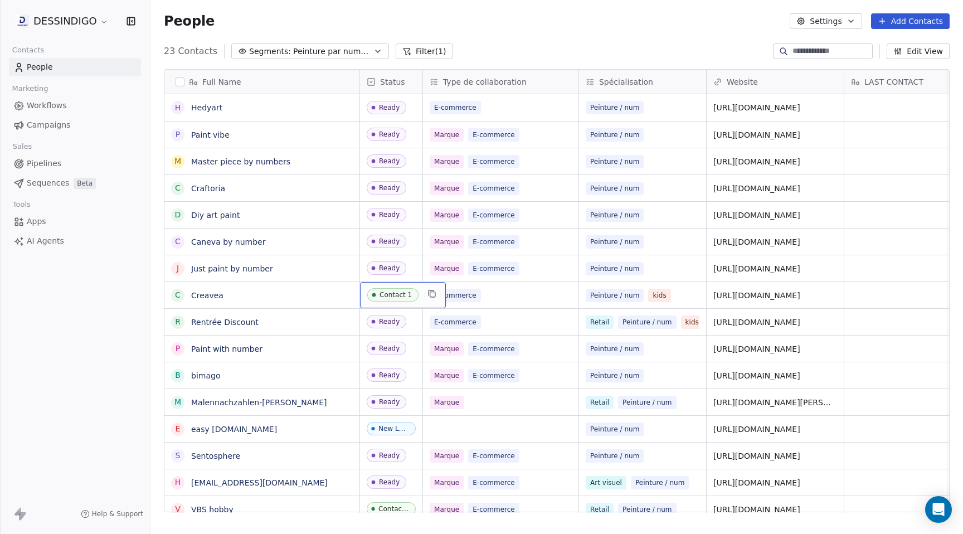
click at [386, 299] on span "Contact 1" at bounding box center [392, 294] width 51 height 13
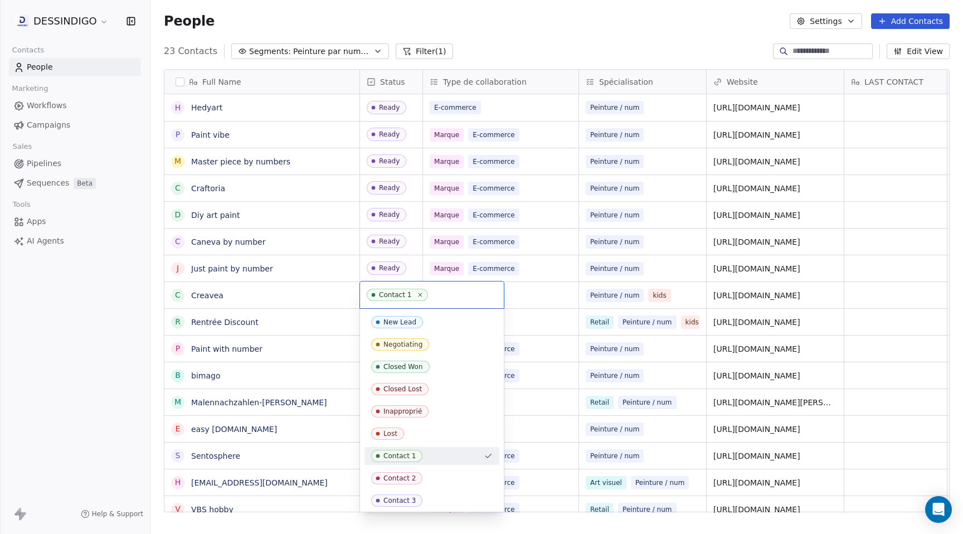
click at [415, 453] on span "Contact 1" at bounding box center [396, 456] width 51 height 12
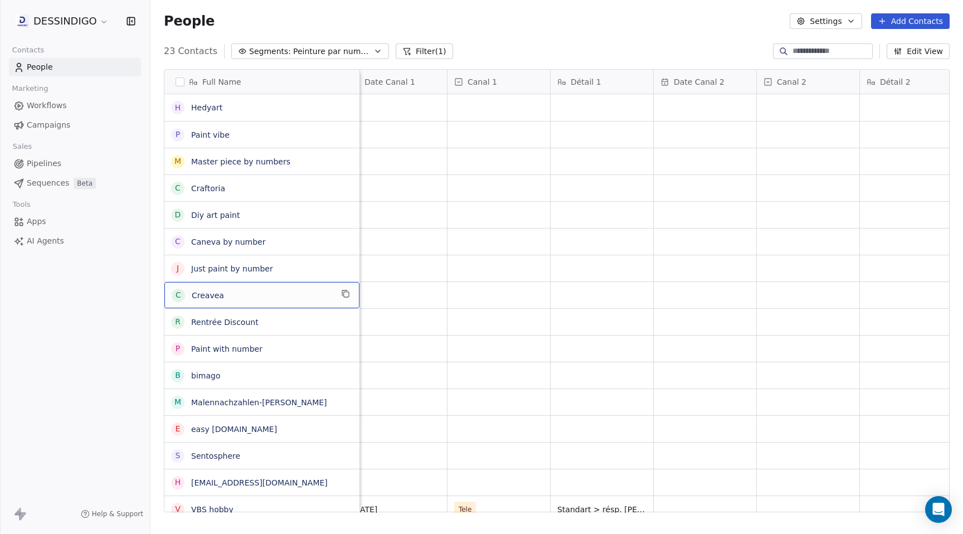
scroll to position [0, 2876]
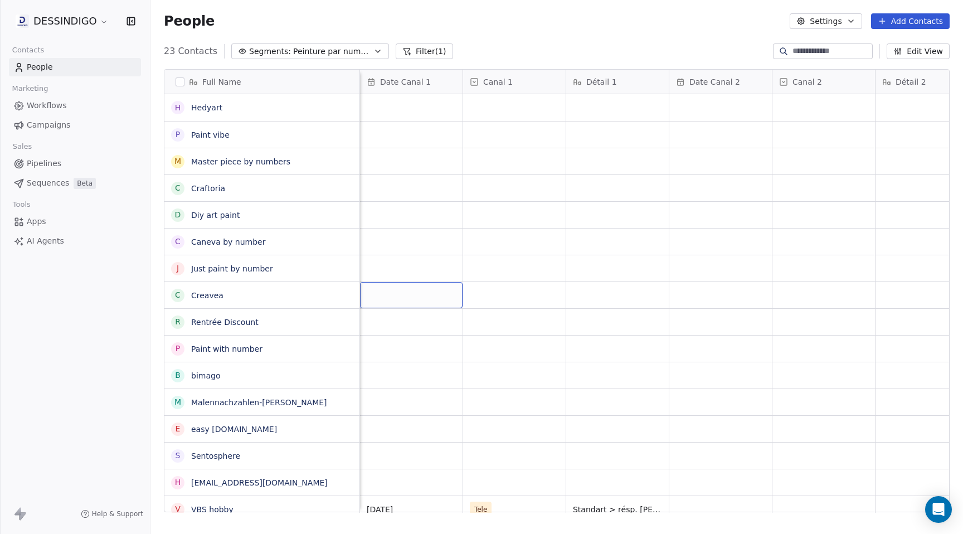
click at [396, 299] on div "grid" at bounding box center [411, 295] width 103 height 26
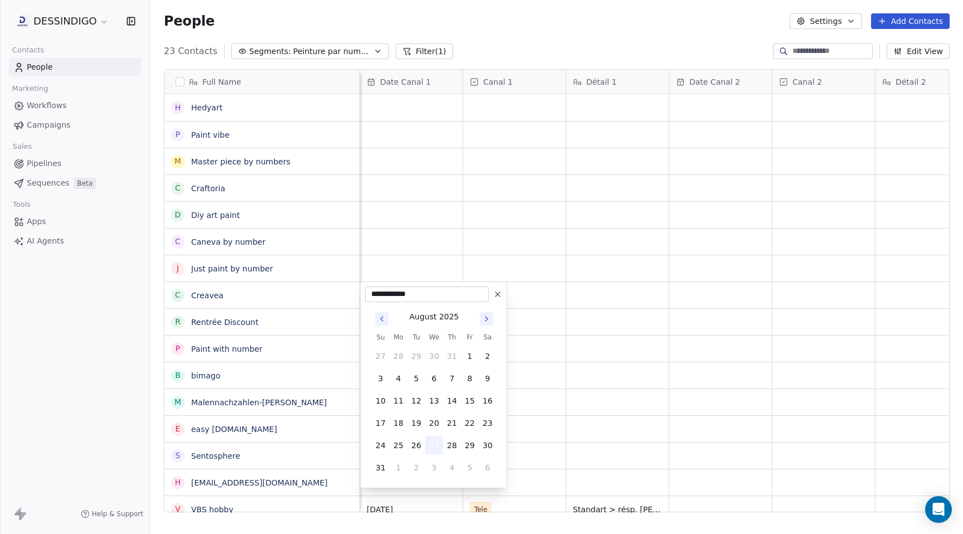
click at [435, 445] on button "27" at bounding box center [434, 446] width 18 height 18
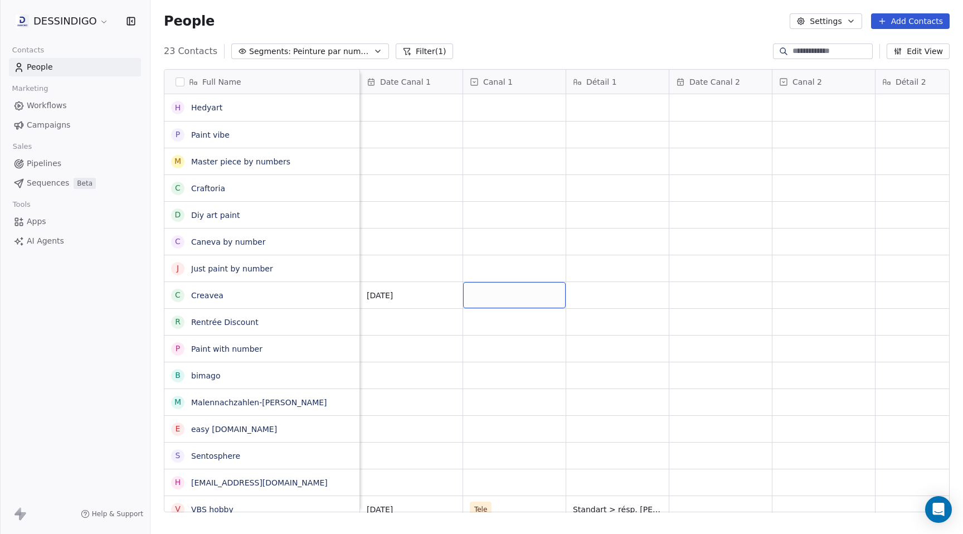
click at [485, 295] on div "grid" at bounding box center [514, 295] width 103 height 26
click at [490, 352] on div "Mail" at bounding box center [489, 351] width 14 height 10
click at [584, 295] on div "grid" at bounding box center [617, 295] width 103 height 26
click at [454, 298] on html "DESSINDIGO Contacts People Marketing Workflows Campaigns Sales Pipelines Sequen…" at bounding box center [481, 267] width 963 height 534
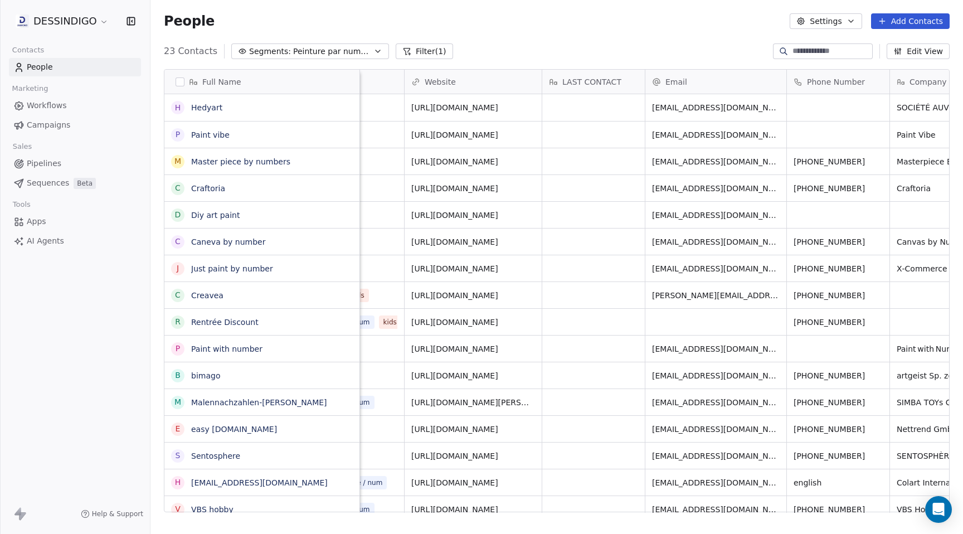
scroll to position [0, 297]
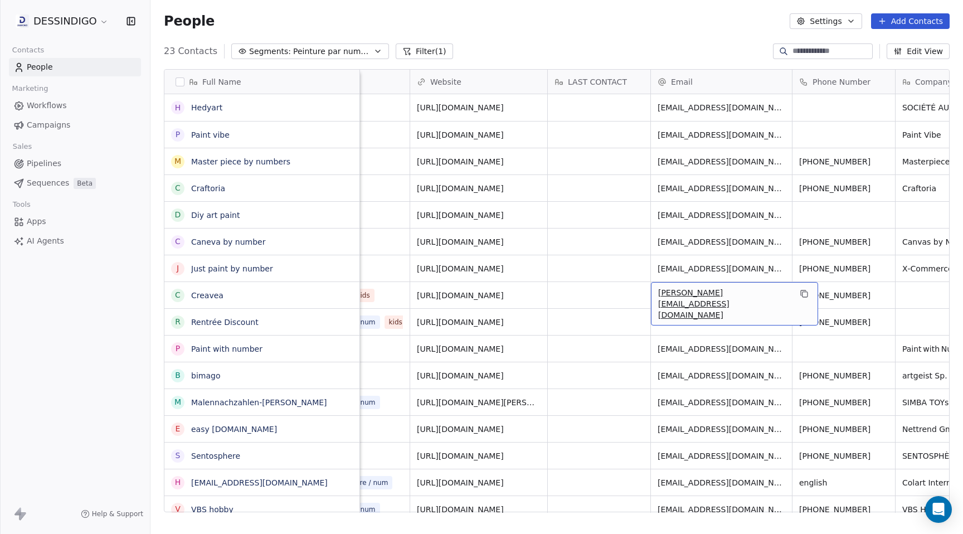
click at [745, 300] on span "[PERSON_NAME][EMAIL_ADDRESS][DOMAIN_NAME]" at bounding box center [724, 303] width 133 height 33
drag, startPoint x: 750, startPoint y: 299, endPoint x: 652, endPoint y: 297, distance: 98.1
click at [652, 297] on div "**********" at bounding box center [722, 295] width 141 height 27
click at [827, 292] on html "DESSINDIGO Contacts People Marketing Workflows Campaigns Sales Pipelines Sequen…" at bounding box center [481, 267] width 963 height 534
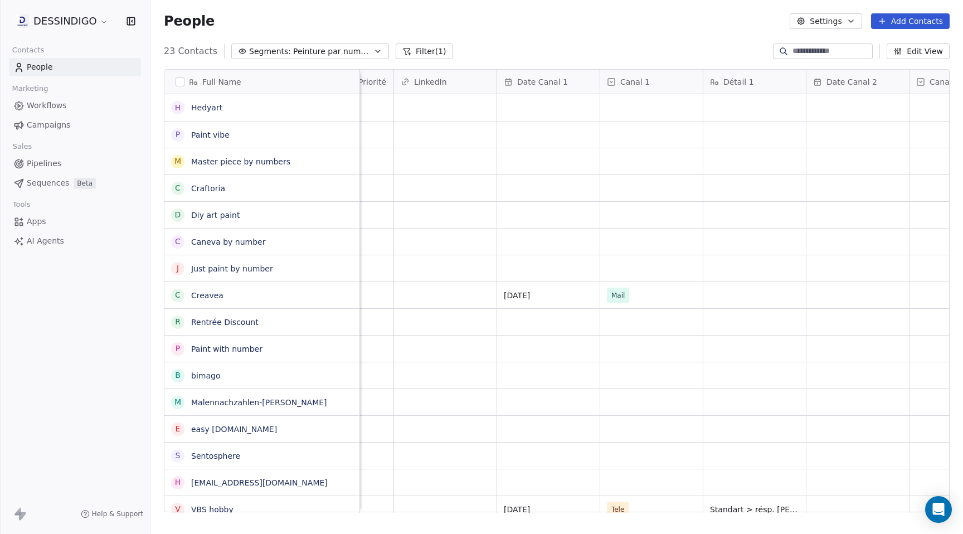
scroll to position [0, 2789]
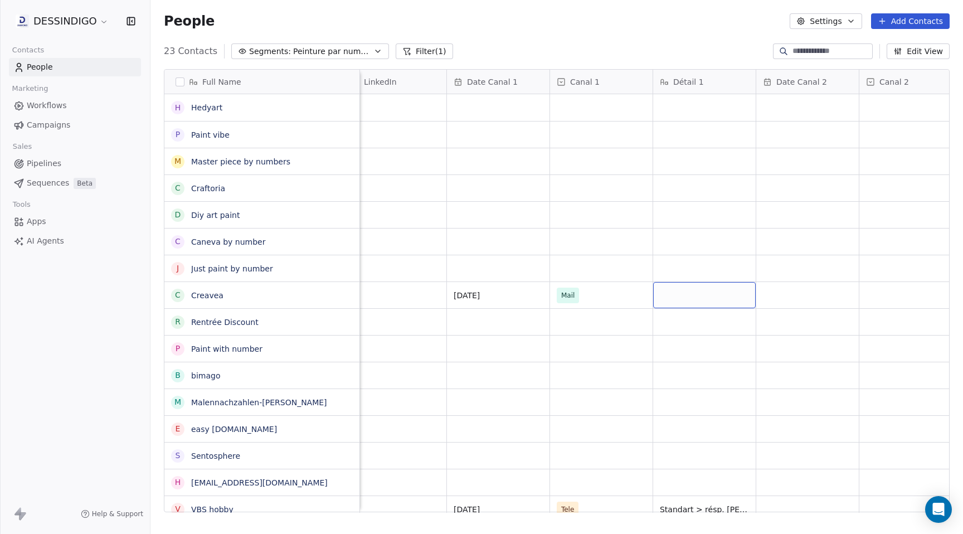
click at [676, 297] on div "grid" at bounding box center [704, 295] width 103 height 26
type textarea "**********"
click at [629, 256] on html "**********" at bounding box center [481, 267] width 963 height 534
click at [50, 166] on span "Pipelines" at bounding box center [44, 164] width 35 height 12
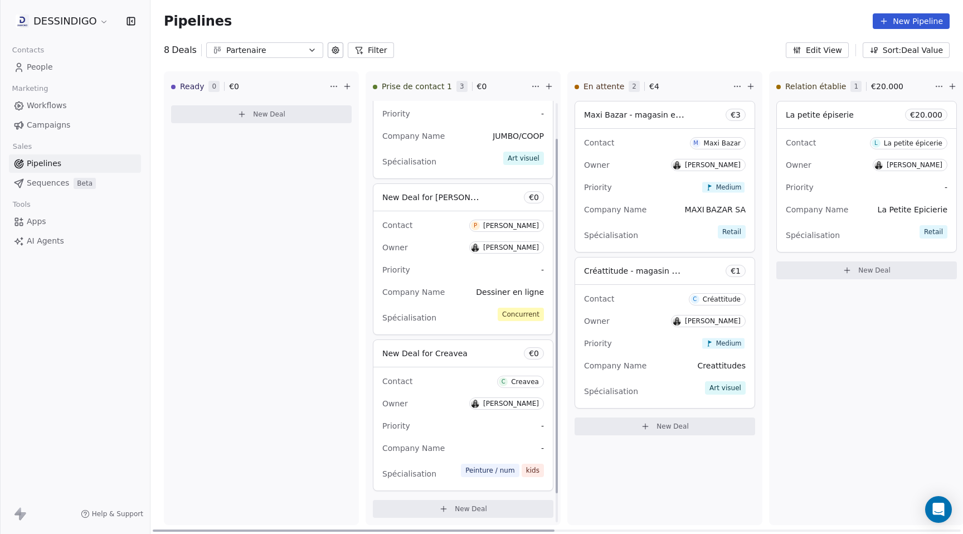
scroll to position [76, 0]
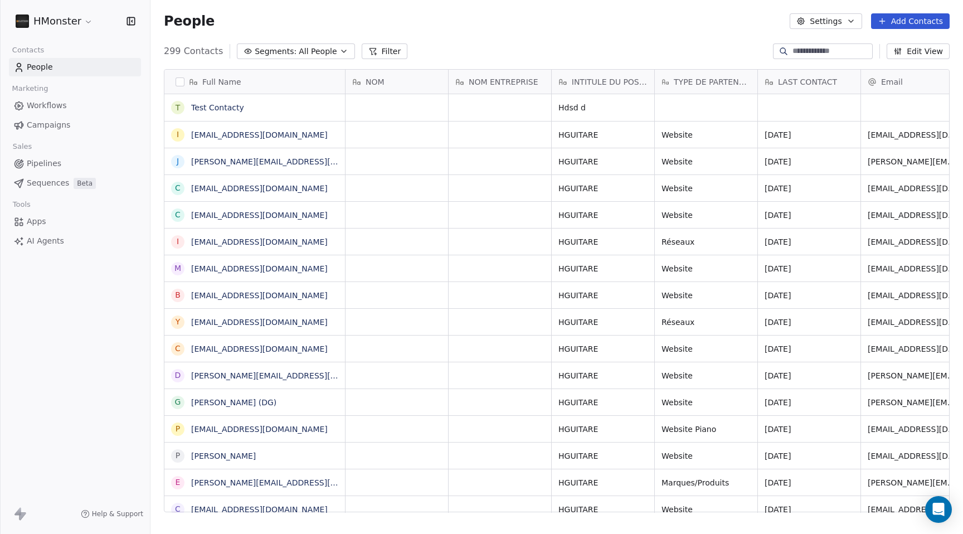
scroll to position [470, 813]
click at [72, 21] on html "HMonster Contacts People Marketing Workflows Campaigns Sales Pipelines Sequence…" at bounding box center [481, 267] width 963 height 534
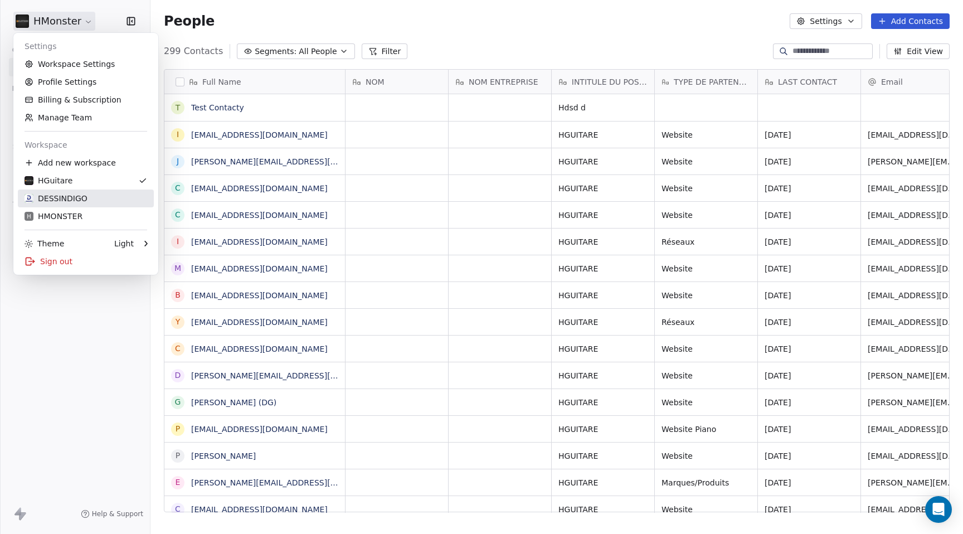
click at [60, 204] on link "DESSINDIGO" at bounding box center [86, 199] width 136 height 18
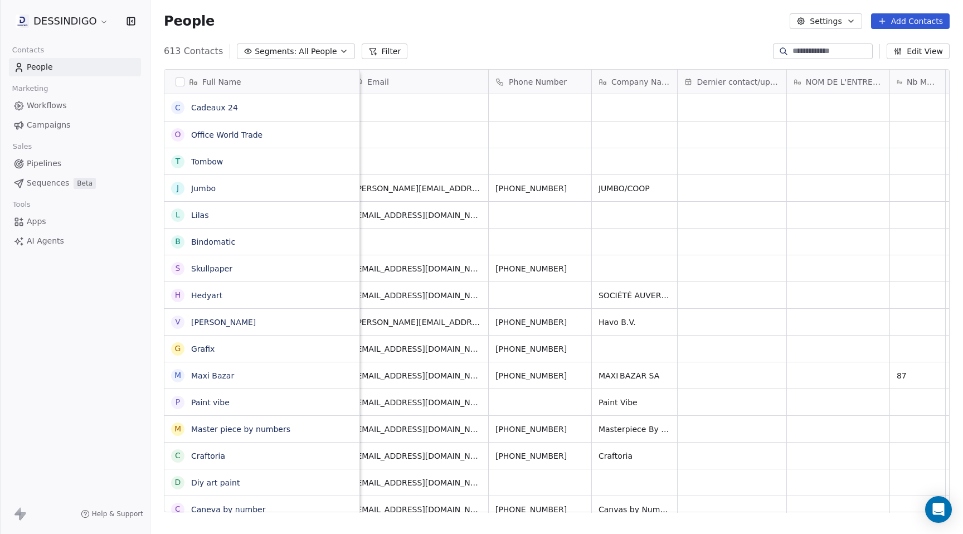
scroll to position [0, 390]
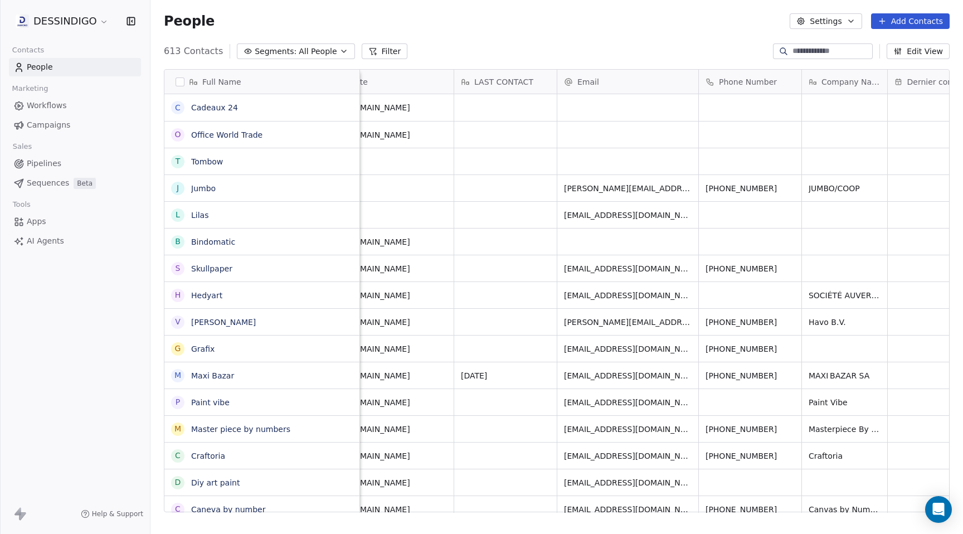
click at [312, 52] on span "All People" at bounding box center [318, 52] width 38 height 12
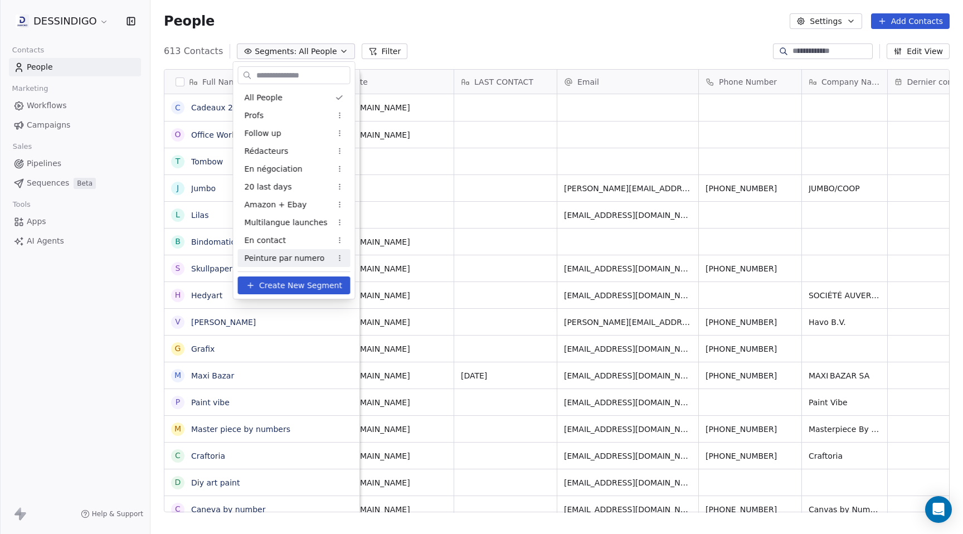
click at [266, 260] on span "Peinture par numero" at bounding box center [285, 259] width 80 height 12
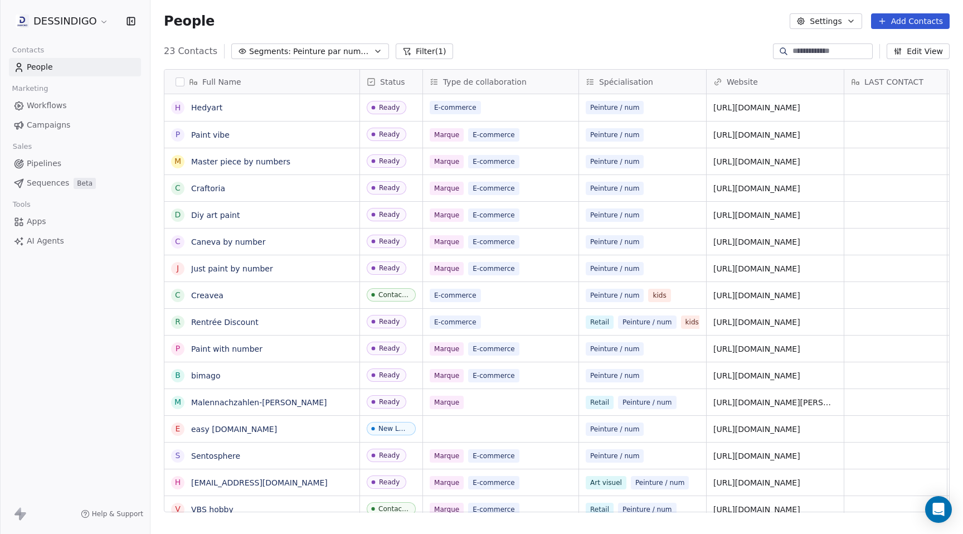
scroll to position [470, 813]
click at [36, 161] on span "Pipelines" at bounding box center [44, 164] width 35 height 12
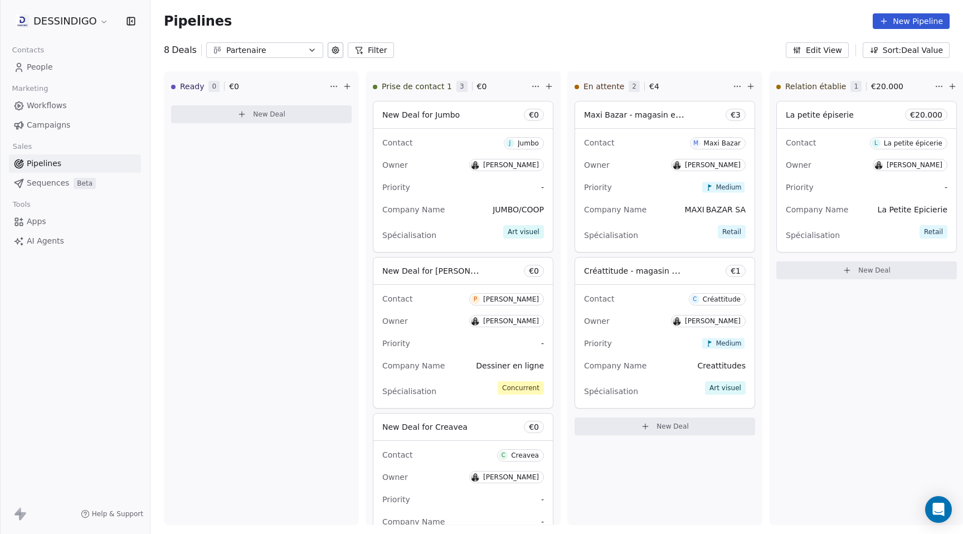
click at [826, 51] on button "Edit View" at bounding box center [817, 50] width 63 height 16
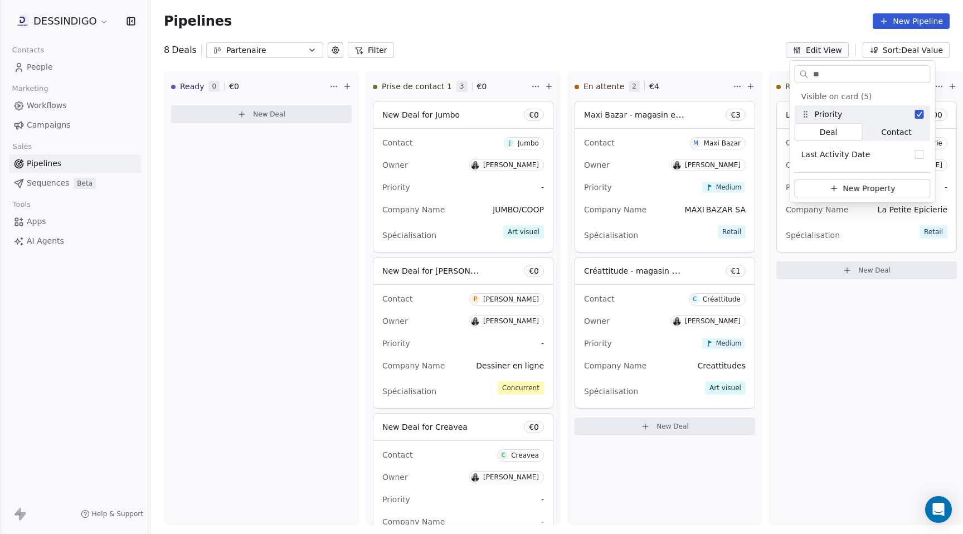
type input "*"
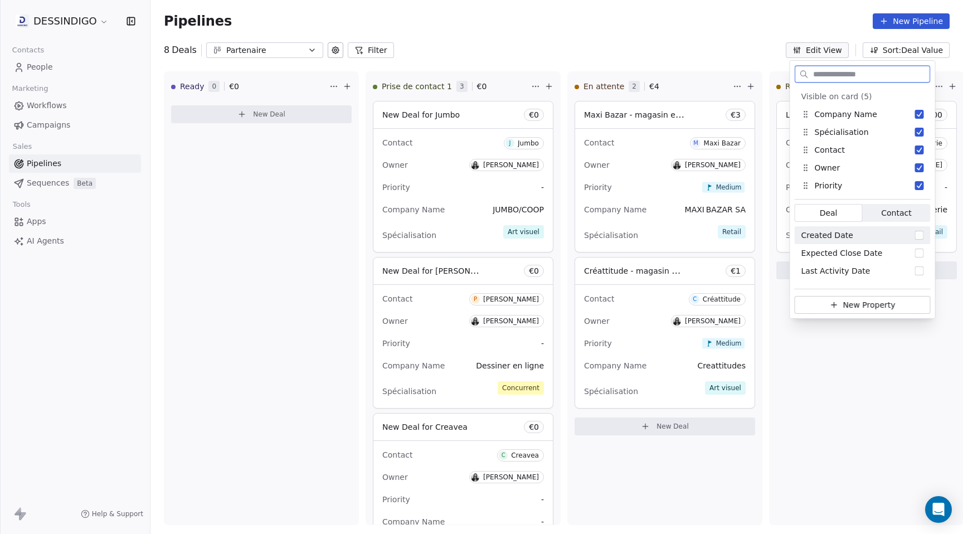
click at [892, 210] on span "Contact" at bounding box center [896, 213] width 30 height 12
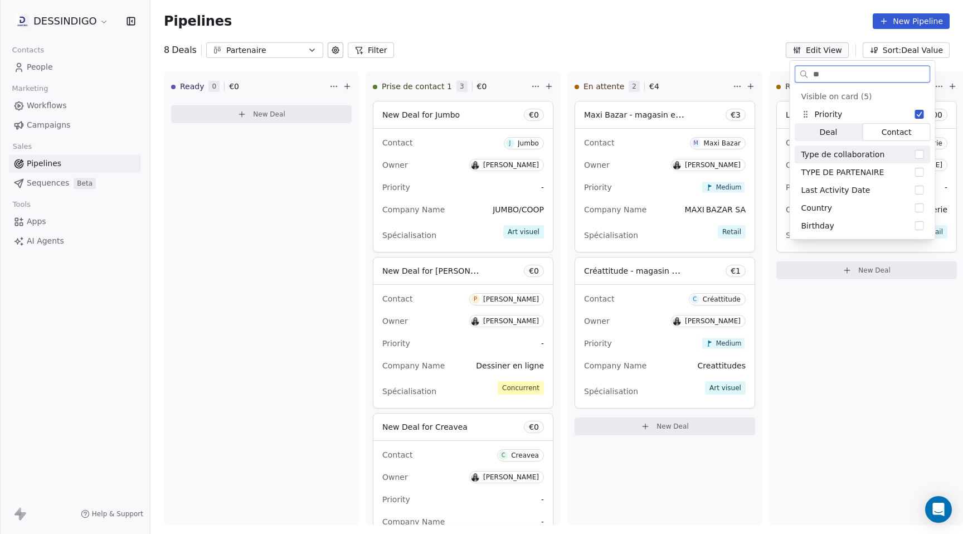
click at [919, 154] on button "Suggestions" at bounding box center [919, 154] width 9 height 9
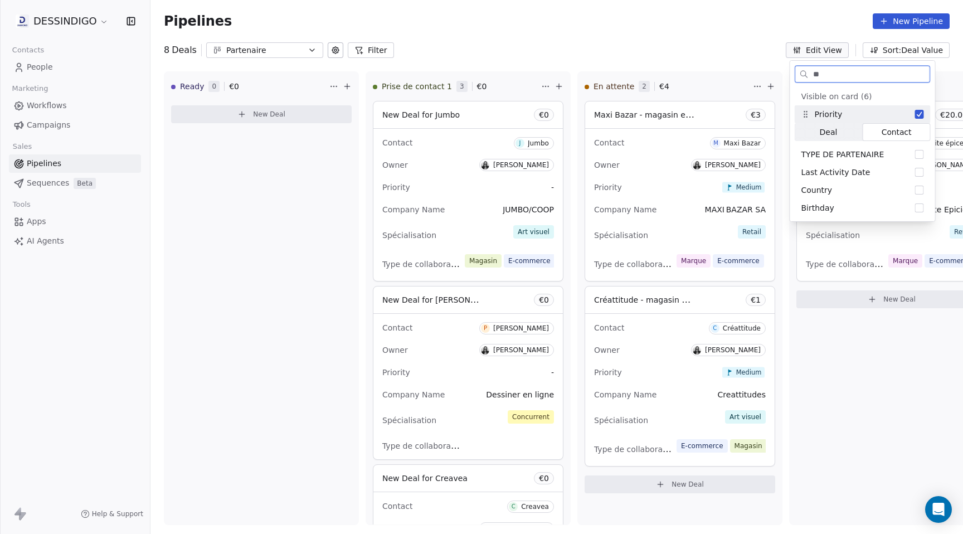
click at [835, 111] on div "Priority" at bounding box center [822, 115] width 41 height 12
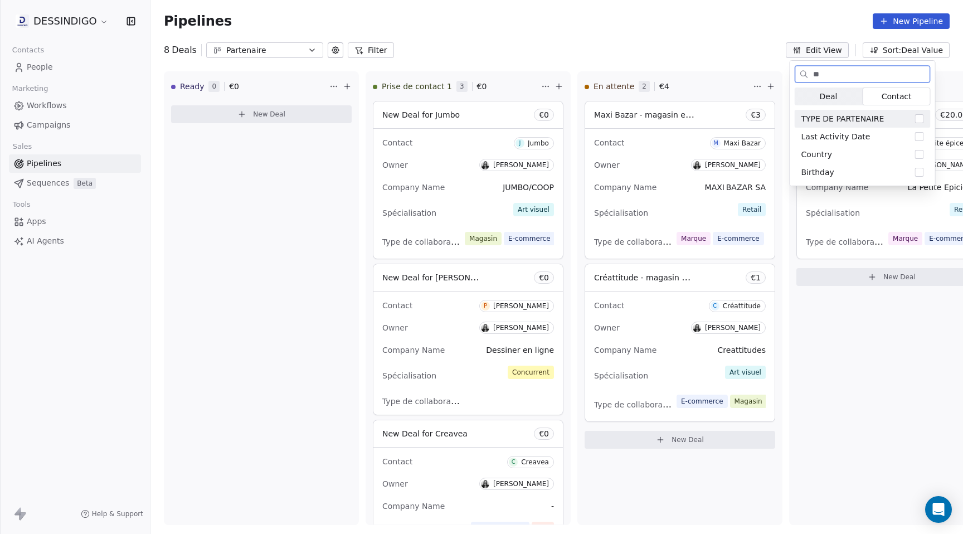
click at [837, 98] on span "Deal Deal" at bounding box center [829, 97] width 68 height 18
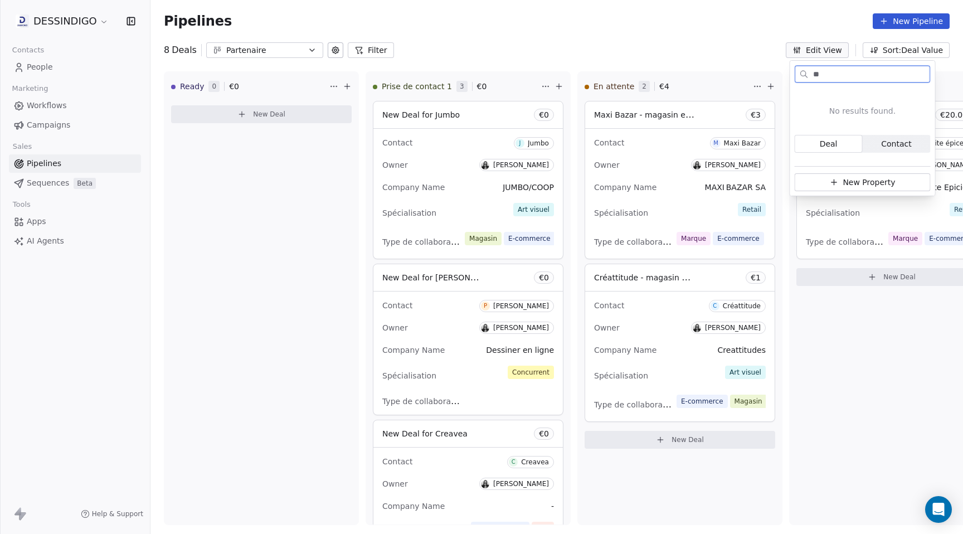
click at [884, 145] on span "Contact" at bounding box center [896, 144] width 30 height 12
type input "*"
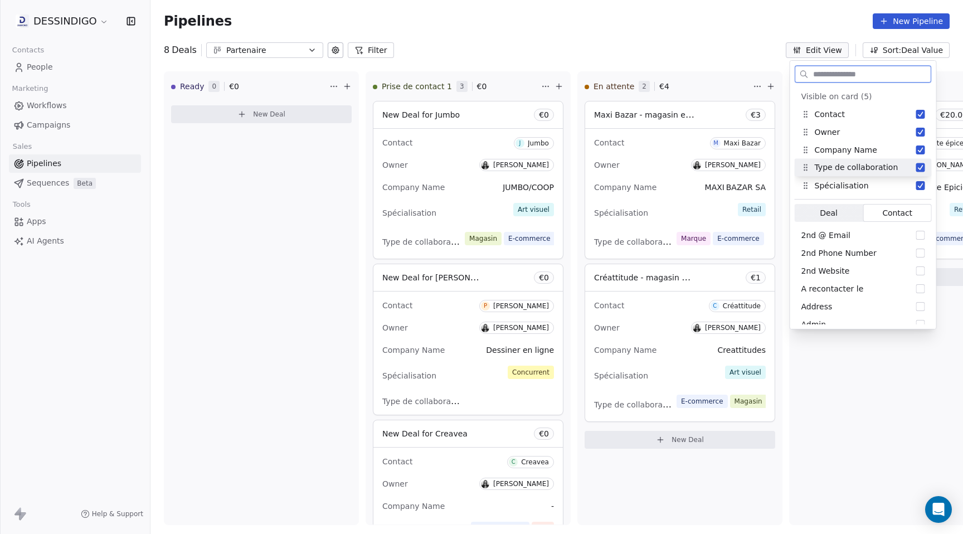
drag, startPoint x: 807, startPoint y: 186, endPoint x: 805, endPoint y: 167, distance: 19.2
click at [805, 167] on icon "Suggestions" at bounding box center [806, 167] width 9 height 9
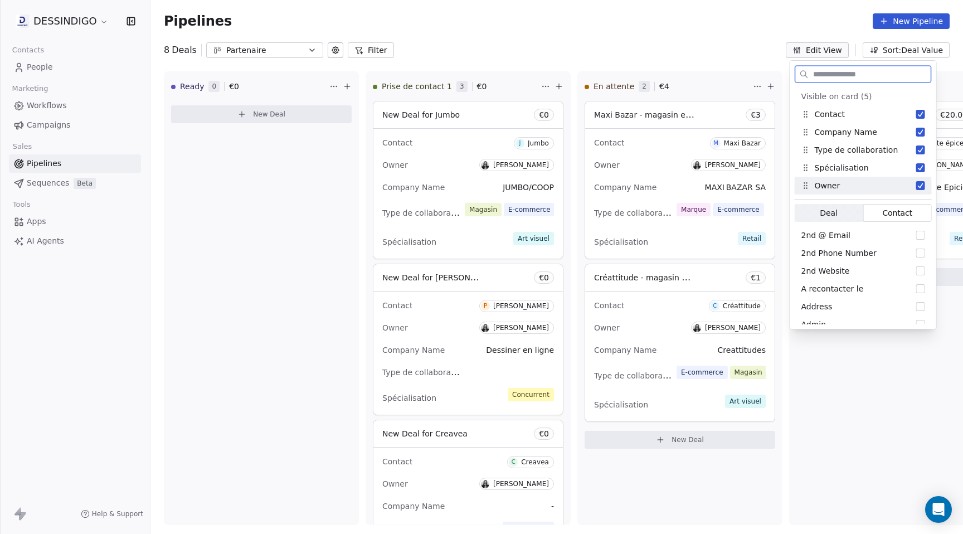
drag, startPoint x: 808, startPoint y: 132, endPoint x: 815, endPoint y: 196, distance: 64.5
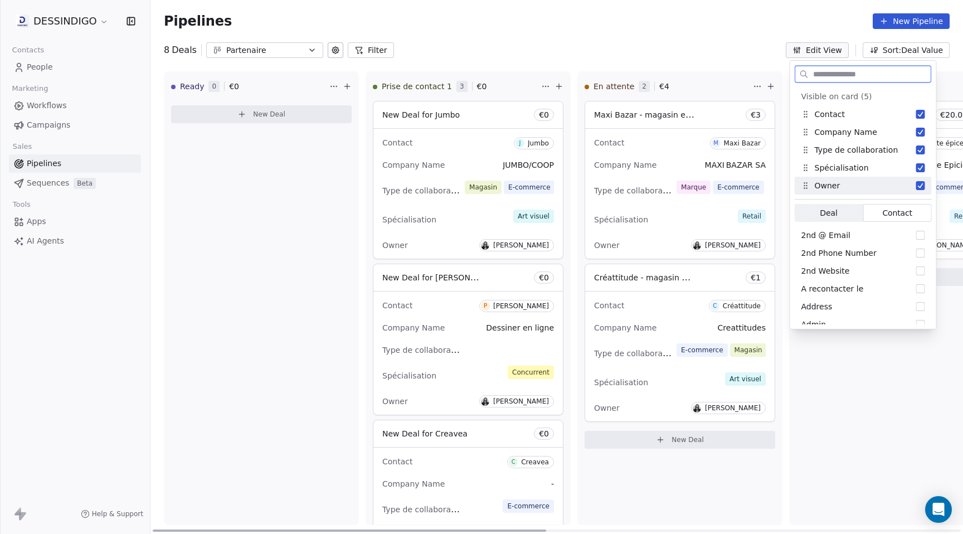
click at [447, 278] on span "New Deal for [PERSON_NAME]" at bounding box center [441, 277] width 118 height 11
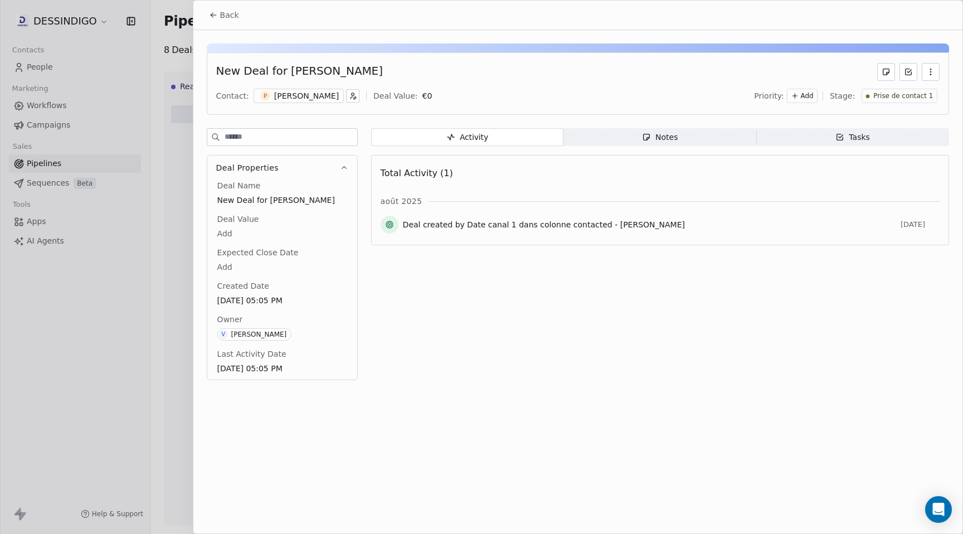
click at [661, 132] on div "Notes" at bounding box center [660, 138] width 36 height 12
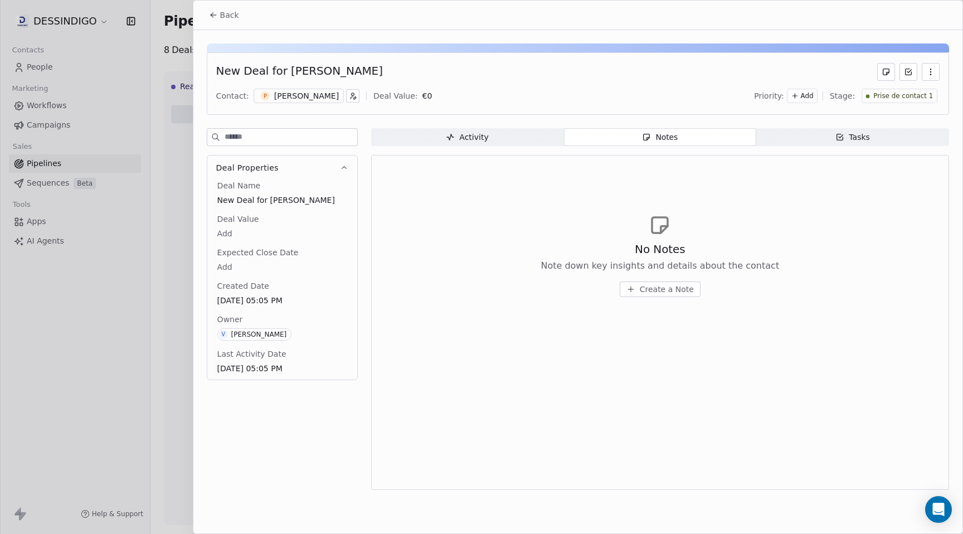
click at [778, 133] on span "Tasks Tasks" at bounding box center [853, 137] width 193 height 18
click at [472, 139] on div "Activity" at bounding box center [467, 138] width 42 height 12
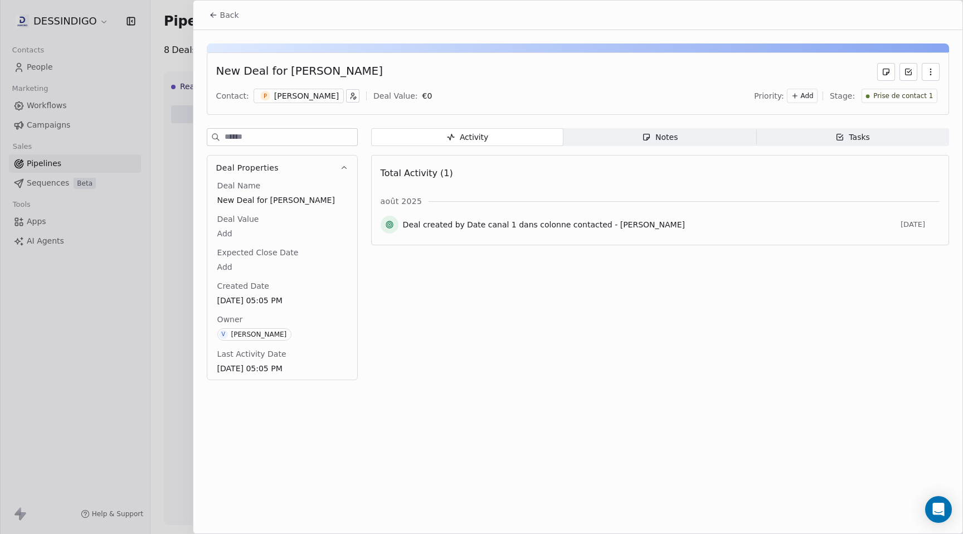
click at [206, 17] on button "Back" at bounding box center [223, 15] width 43 height 20
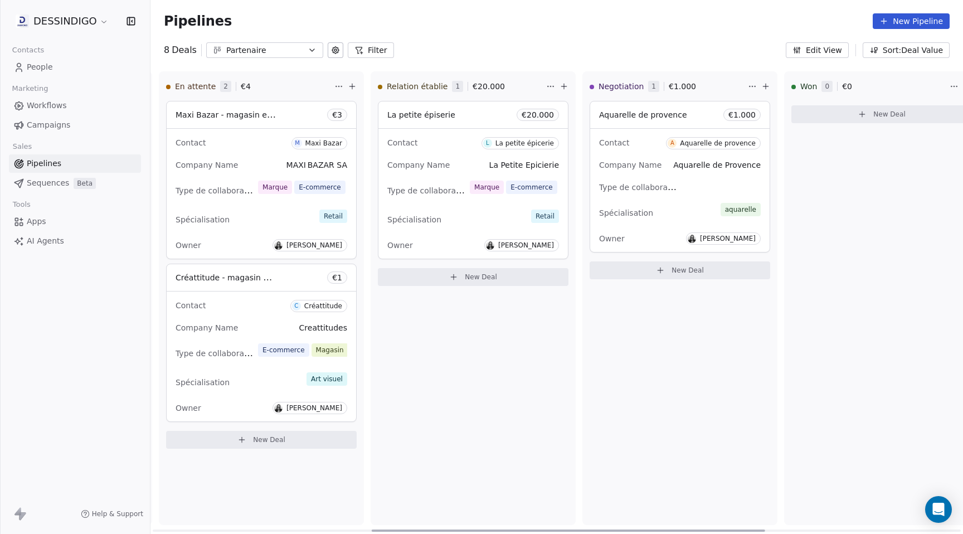
scroll to position [0, 399]
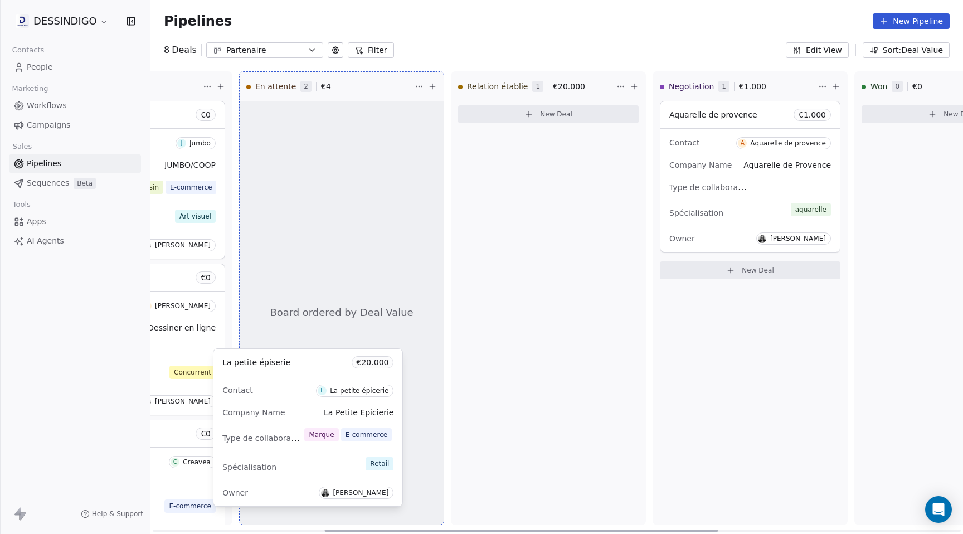
drag, startPoint x: 463, startPoint y: 111, endPoint x: 280, endPoint y: 358, distance: 307.7
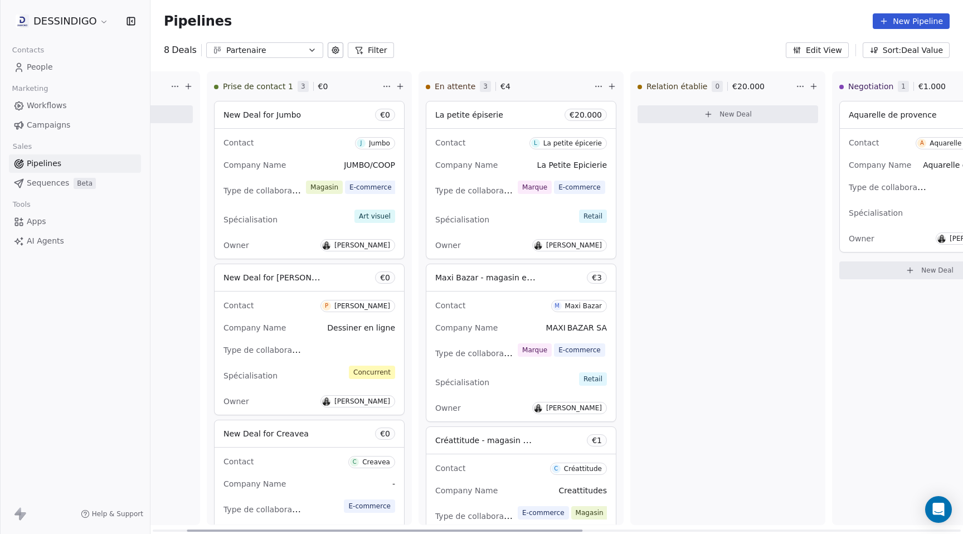
scroll to position [0, 0]
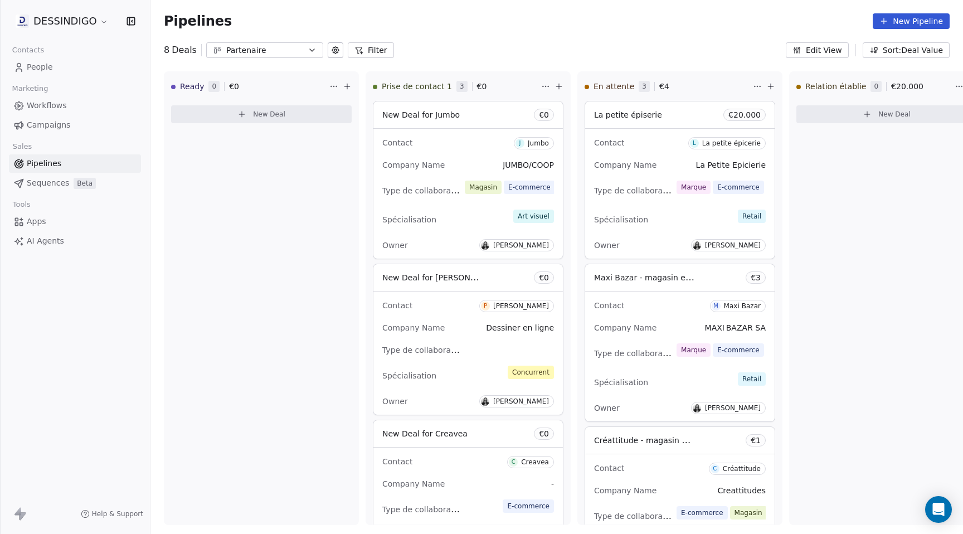
click at [38, 71] on span "People" at bounding box center [40, 67] width 26 height 12
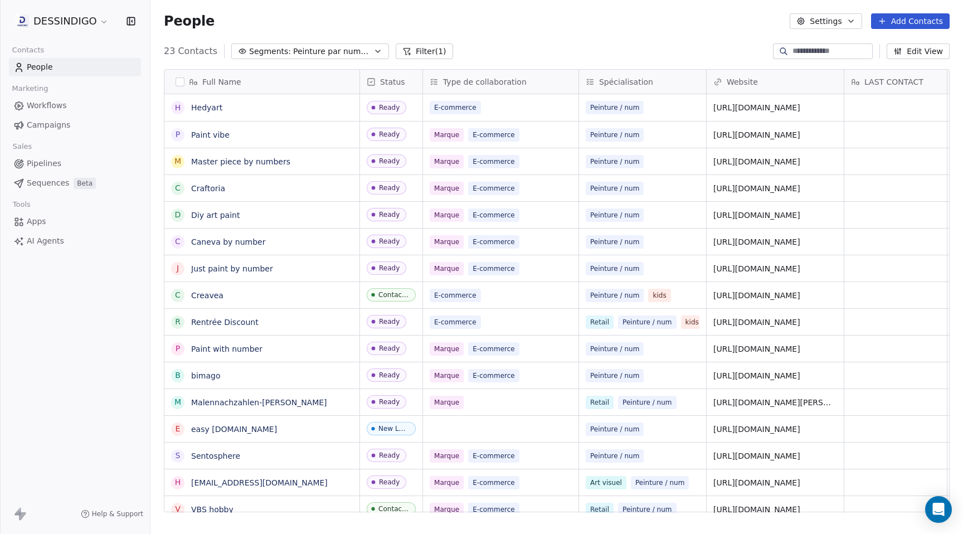
scroll to position [470, 813]
click at [361, 50] on span "Peinture par numero" at bounding box center [332, 52] width 78 height 12
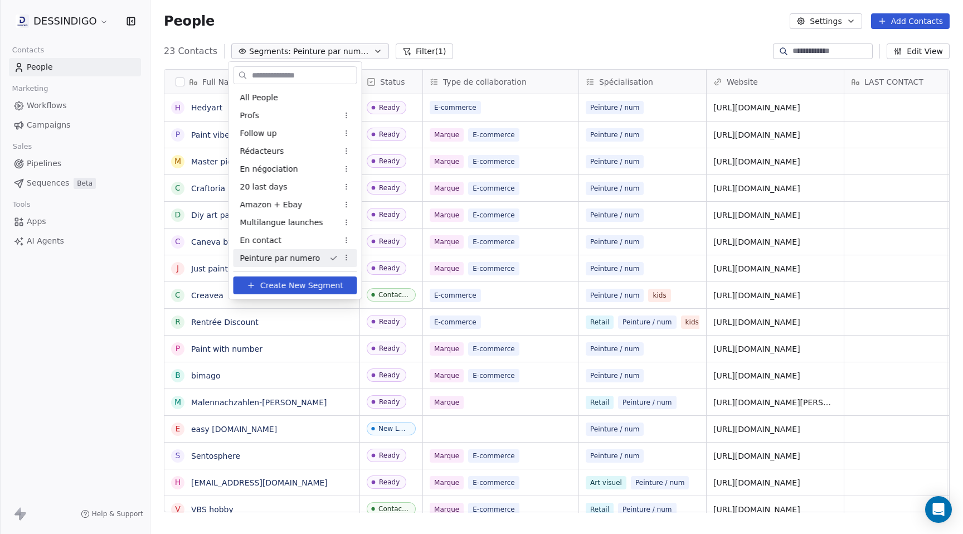
click at [297, 256] on span "Peinture par numero" at bounding box center [280, 259] width 80 height 12
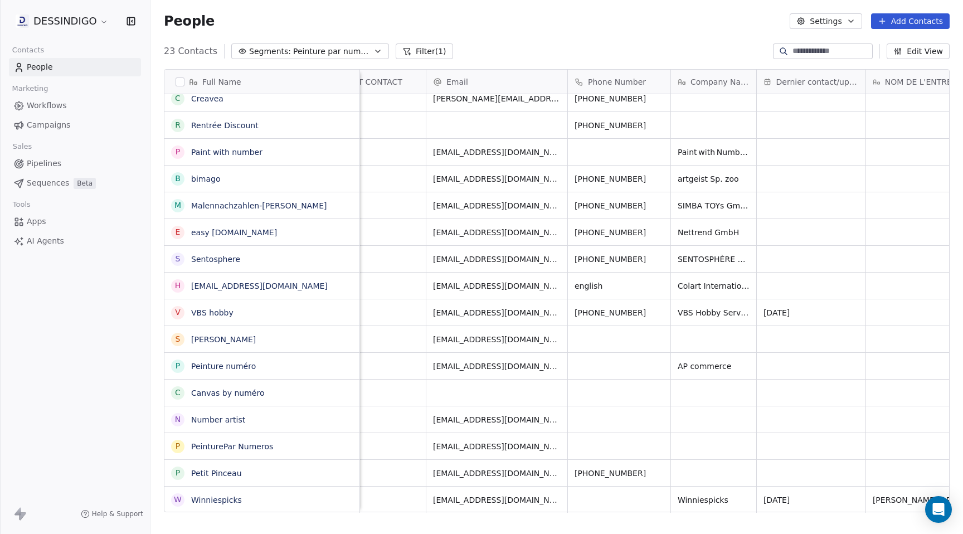
scroll to position [0, 525]
click at [476, 365] on span "[EMAIL_ADDRESS][DOMAIN_NAME]" at bounding box center [496, 369] width 133 height 22
click at [613, 355] on html "DESSINDIGO Contacts People Marketing Workflows Campaigns Sales Pipelines Sequen…" at bounding box center [481, 267] width 963 height 534
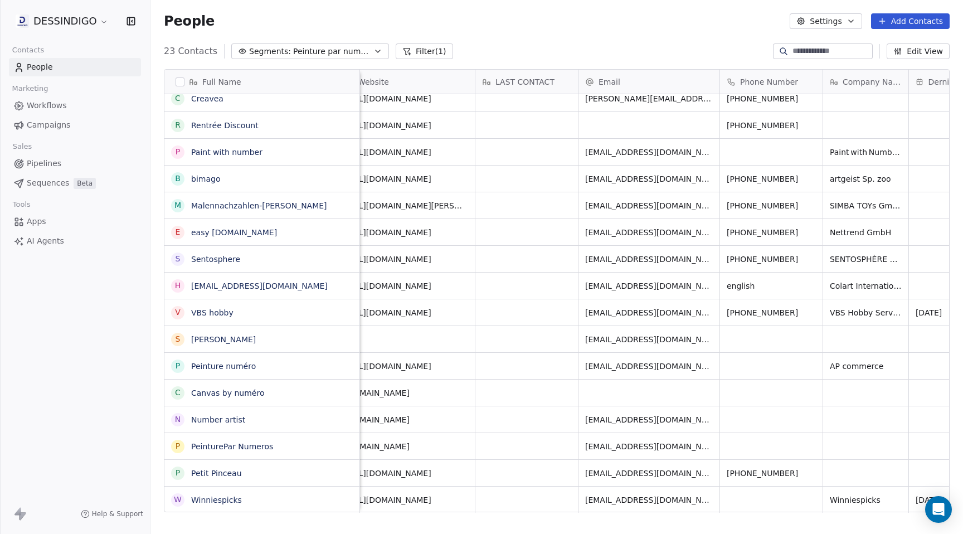
scroll to position [0, 0]
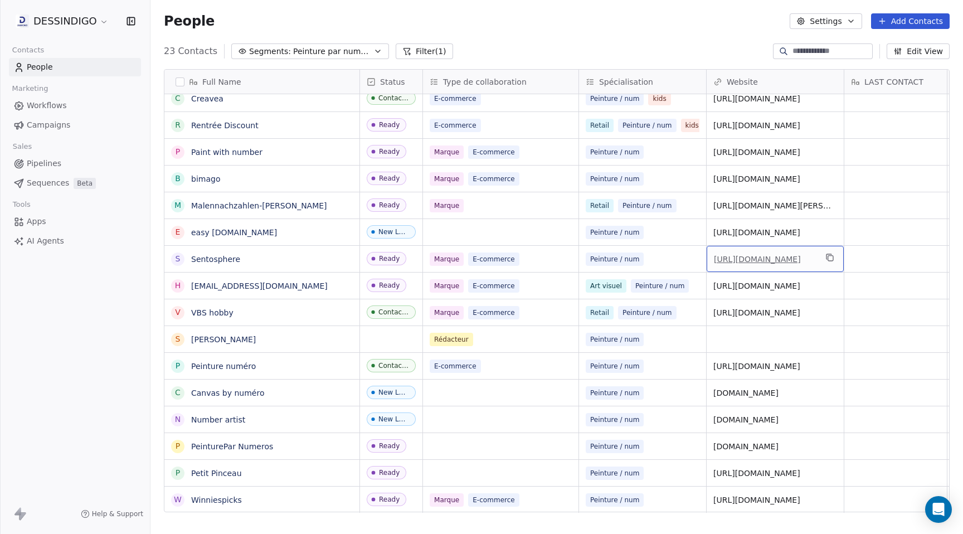
click at [784, 258] on link "[URL][DOMAIN_NAME]" at bounding box center [757, 259] width 87 height 9
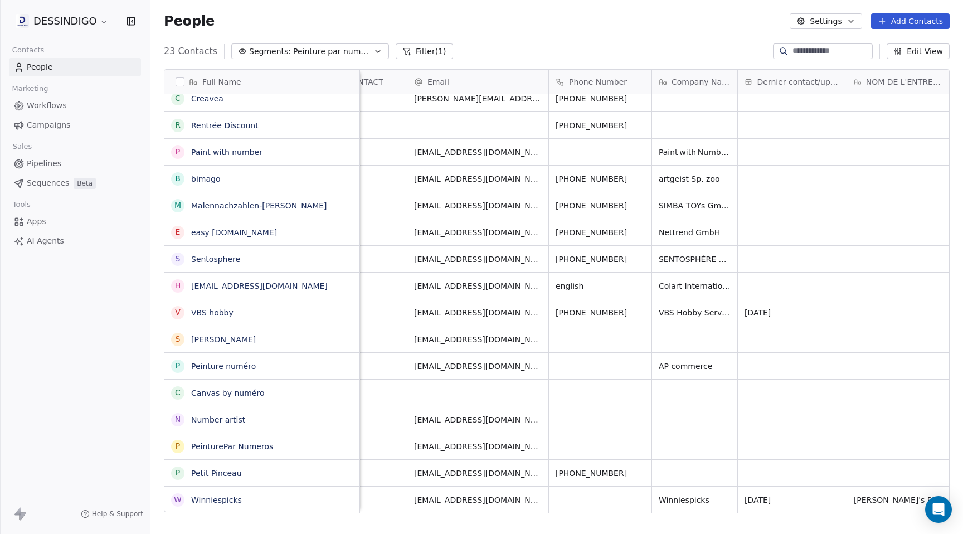
scroll to position [0, 522]
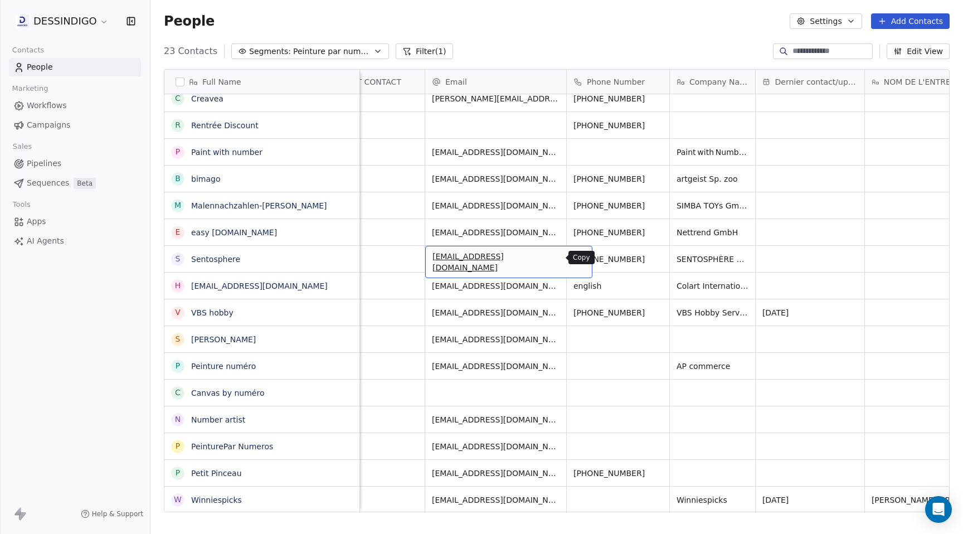
click at [577, 256] on icon "grid" at bounding box center [579, 258] width 5 height 5
drag, startPoint x: 545, startPoint y: 261, endPoint x: 430, endPoint y: 263, distance: 115.4
click at [429, 263] on input "**********" at bounding box center [498, 259] width 141 height 22
click at [667, 264] on html "DESSINDIGO Contacts People Marketing Workflows Campaigns Sales Pipelines Sequen…" at bounding box center [481, 267] width 963 height 534
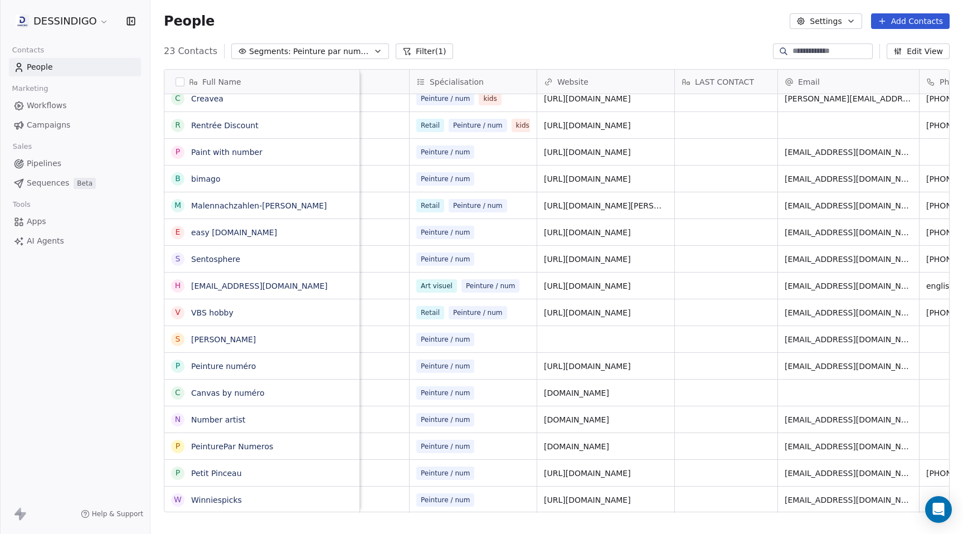
scroll to position [0, 0]
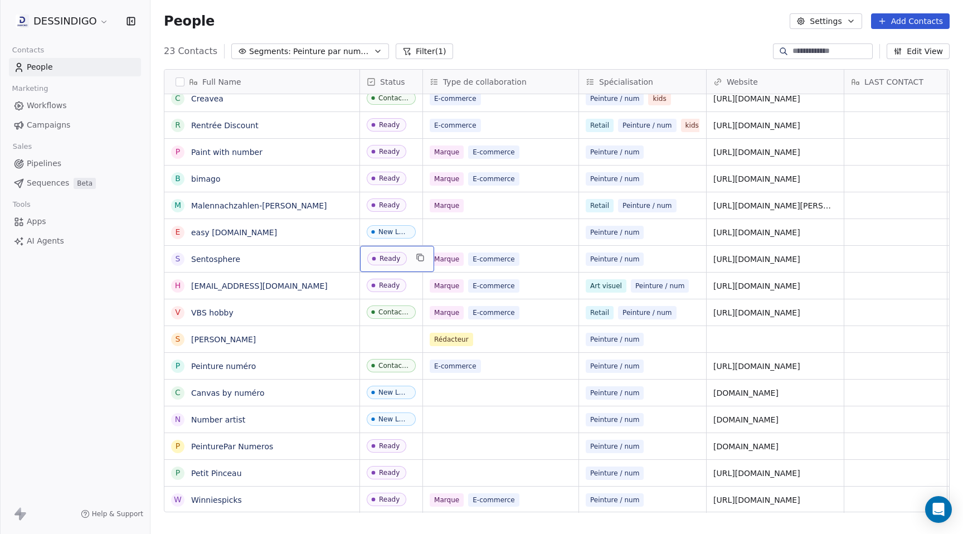
click at [392, 258] on div "Ready" at bounding box center [390, 259] width 21 height 8
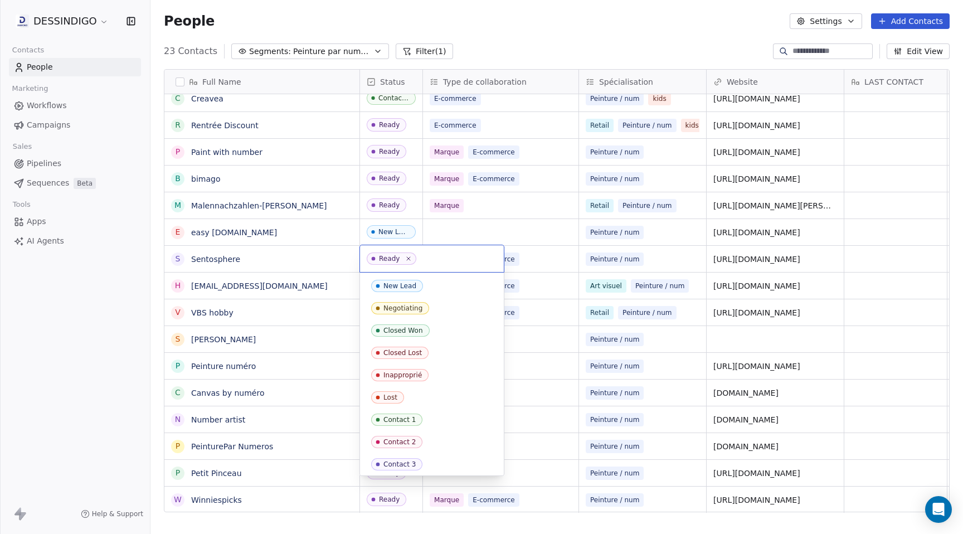
scroll to position [114, 0]
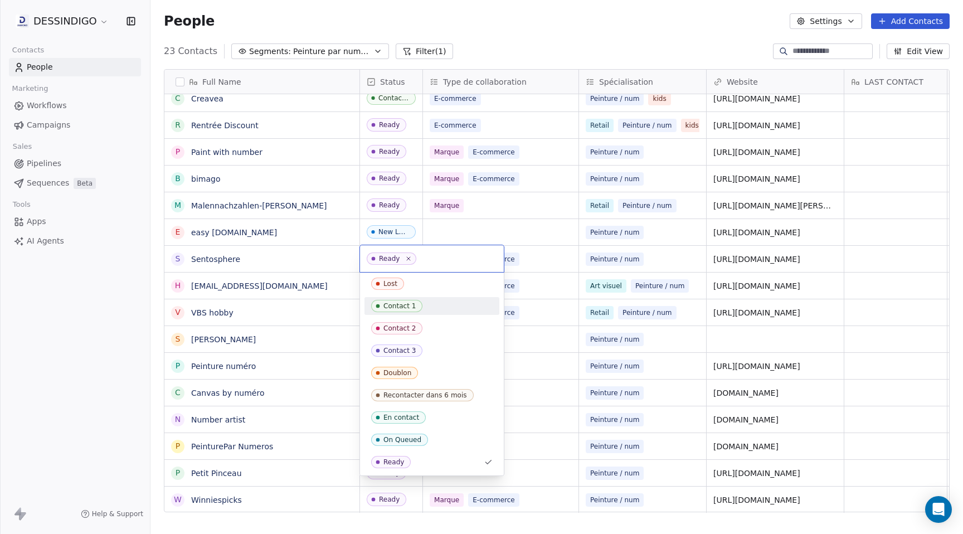
click at [405, 307] on div "Contact 1" at bounding box center [400, 306] width 32 height 8
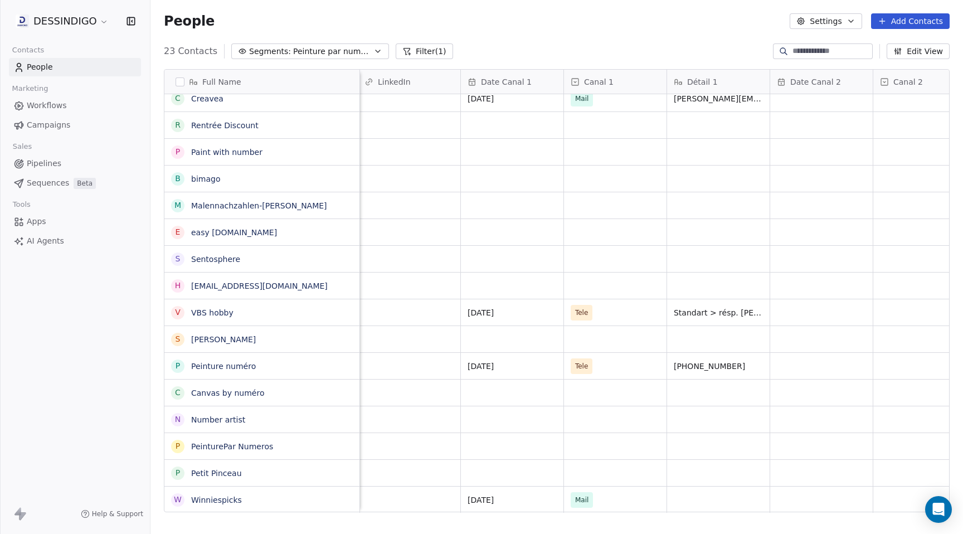
scroll to position [0, 2841]
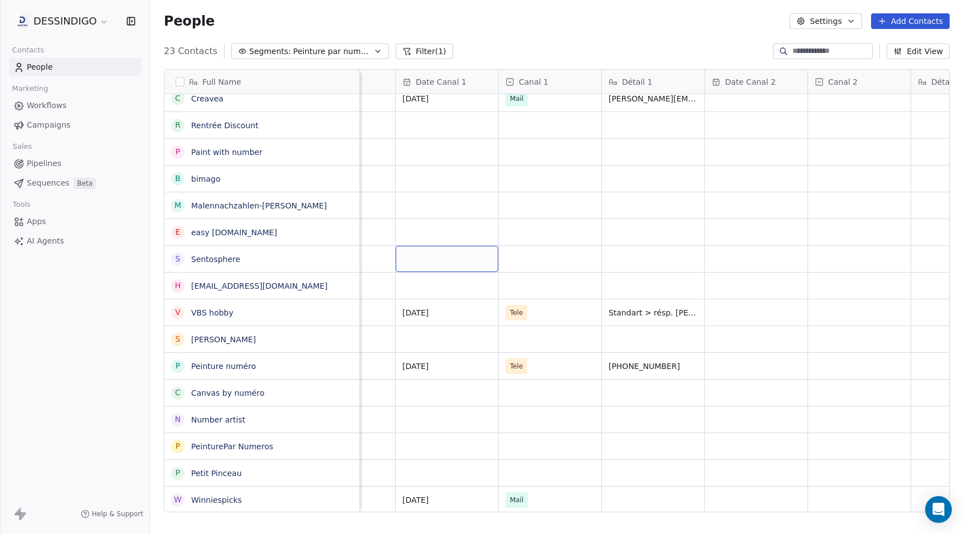
click at [419, 259] on div "grid" at bounding box center [447, 259] width 103 height 26
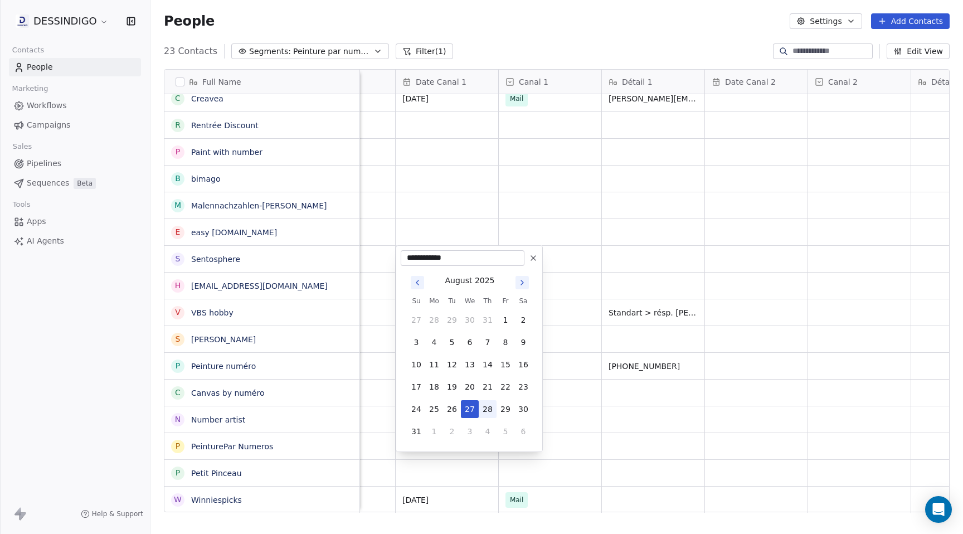
click at [485, 407] on button "28" at bounding box center [488, 409] width 18 height 18
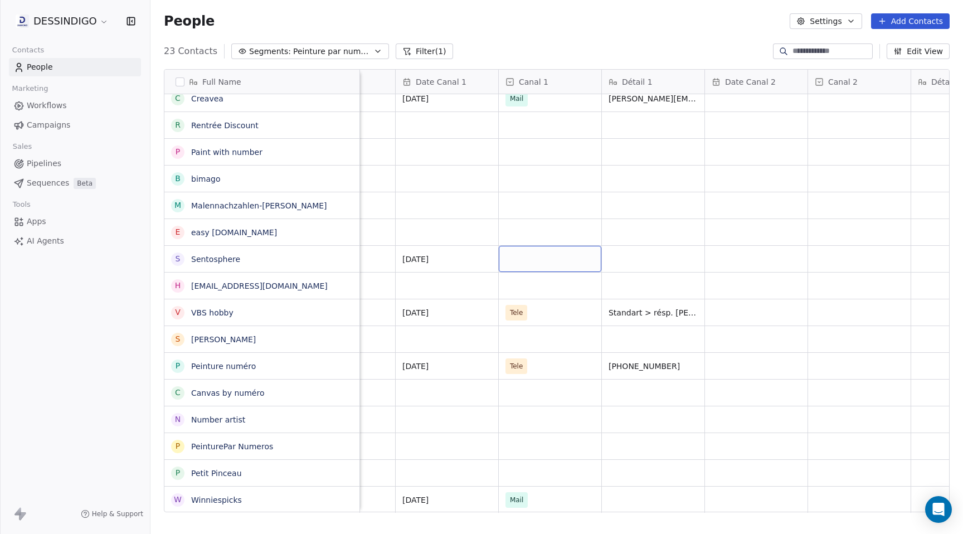
click at [534, 258] on div "grid" at bounding box center [550, 259] width 103 height 26
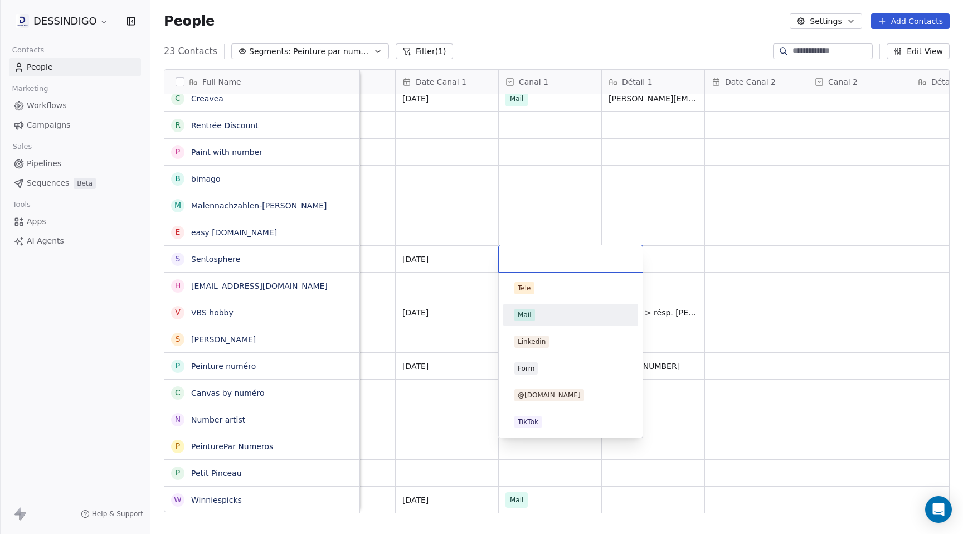
click at [523, 314] on div "Mail" at bounding box center [525, 315] width 14 height 10
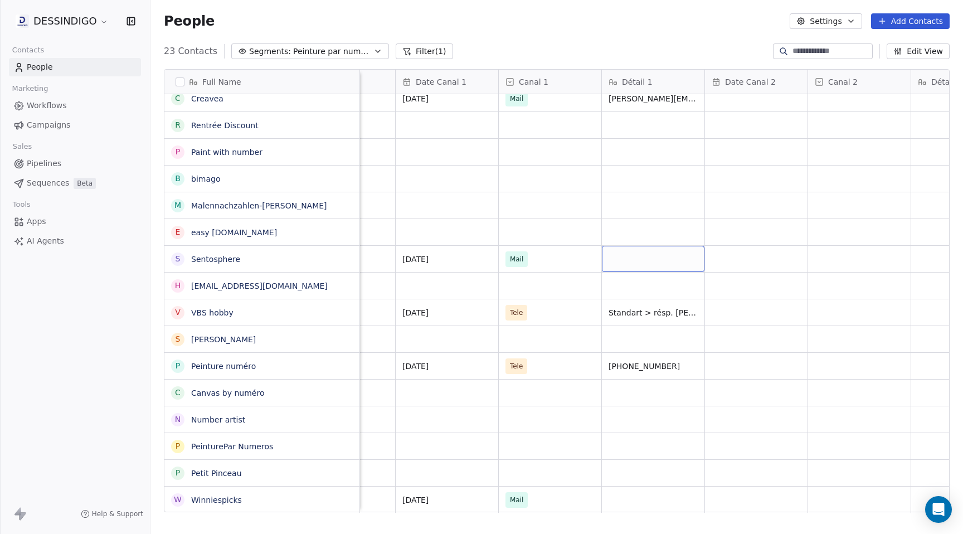
click at [628, 261] on div "grid" at bounding box center [653, 259] width 103 height 26
type textarea "**********"
click at [735, 257] on html "DESSINDIGO Contacts People Marketing Workflows Campaigns Sales Pipelines Sequen…" at bounding box center [481, 267] width 963 height 534
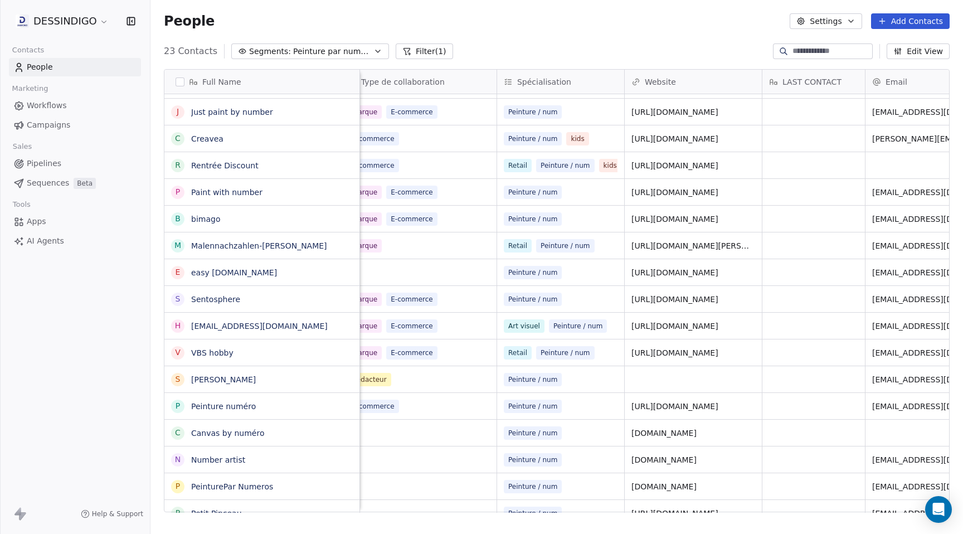
scroll to position [0, 0]
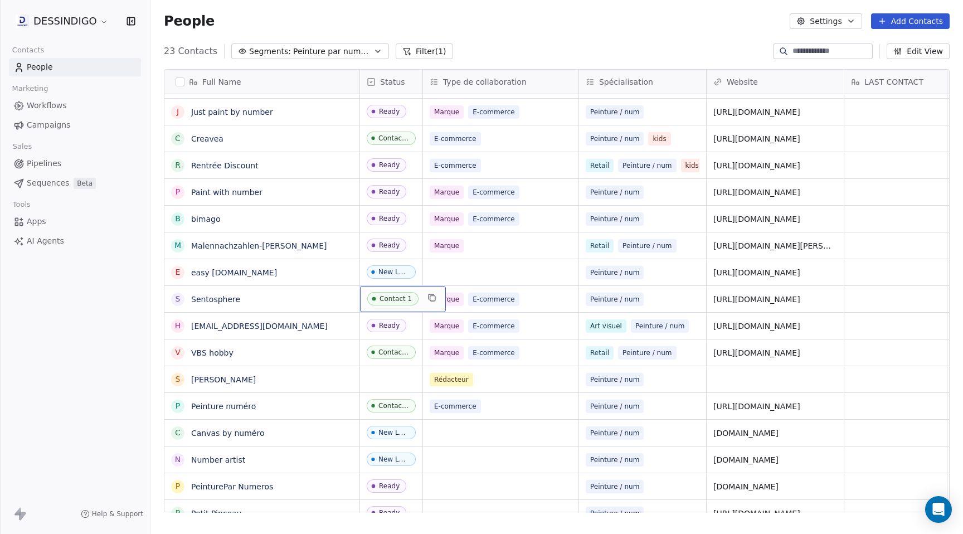
click at [57, 161] on span "Pipelines" at bounding box center [44, 164] width 35 height 12
